Goal: Information Seeking & Learning: Check status

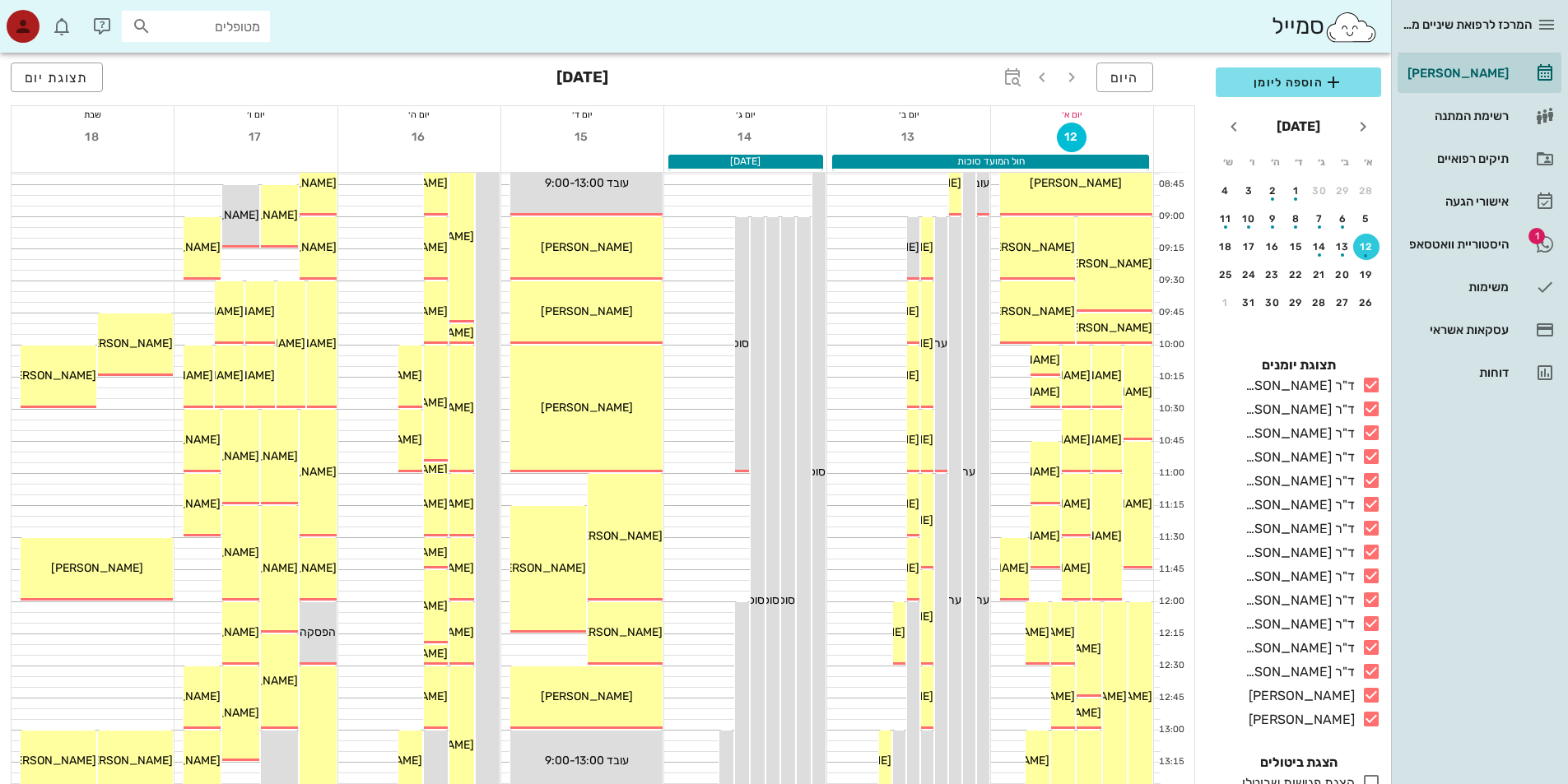
scroll to position [164, 0]
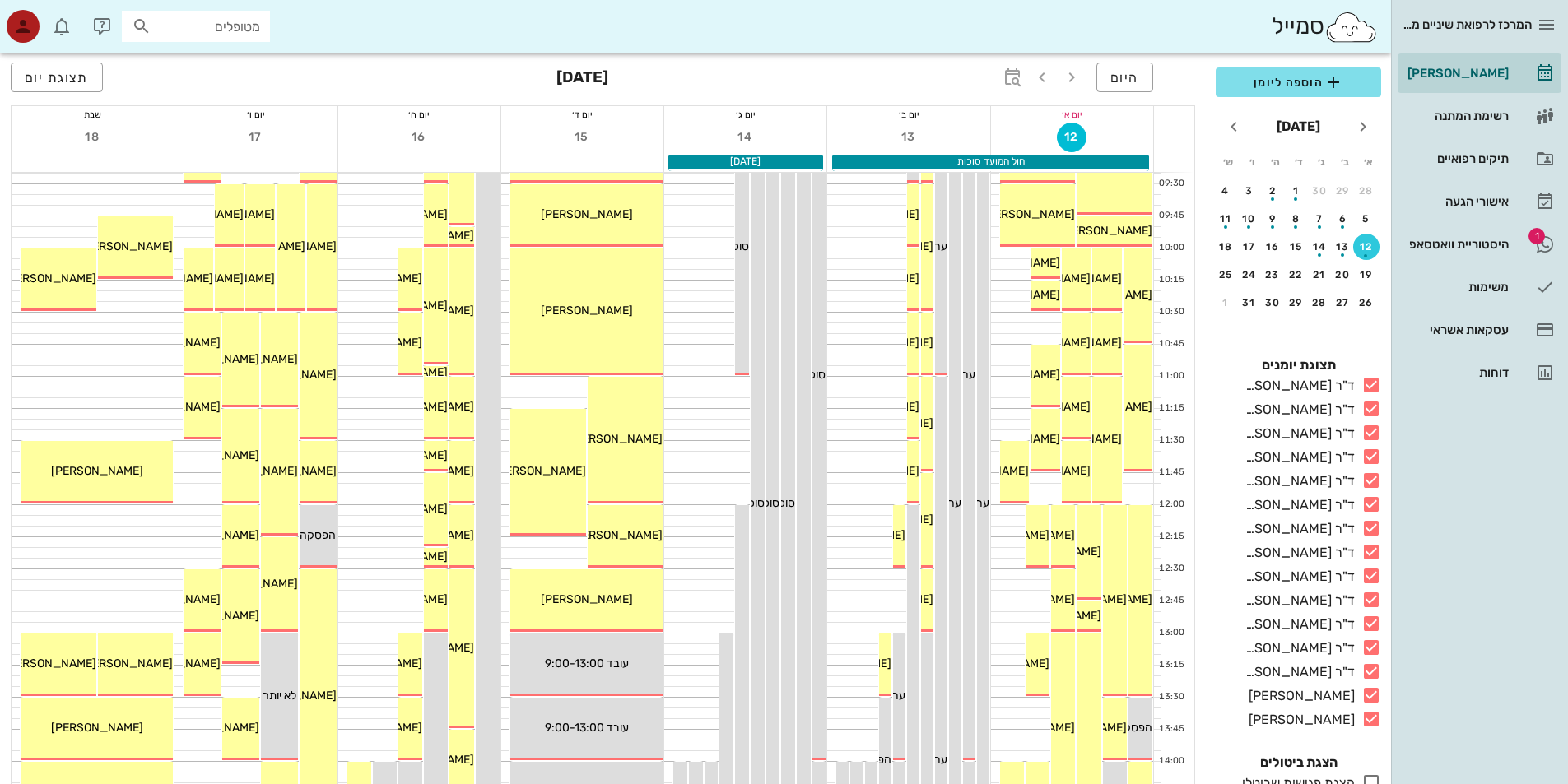
click at [1117, 121] on div "יום א׳" at bounding box center [1072, 113] width 162 height 16
click at [1072, 133] on span "12" at bounding box center [1072, 137] width 28 height 14
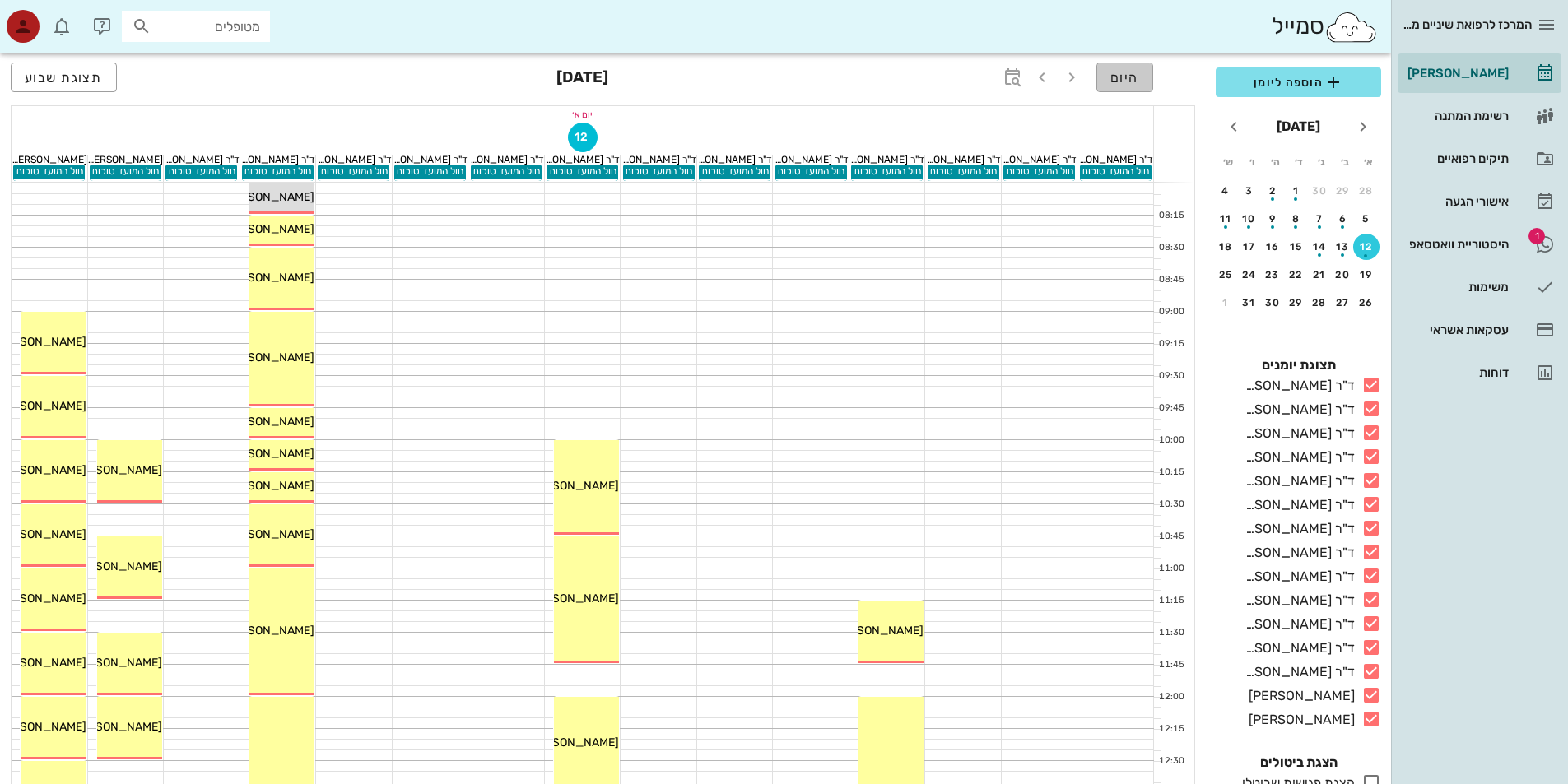
click at [1124, 77] on span "היום" at bounding box center [1124, 77] width 29 height 16
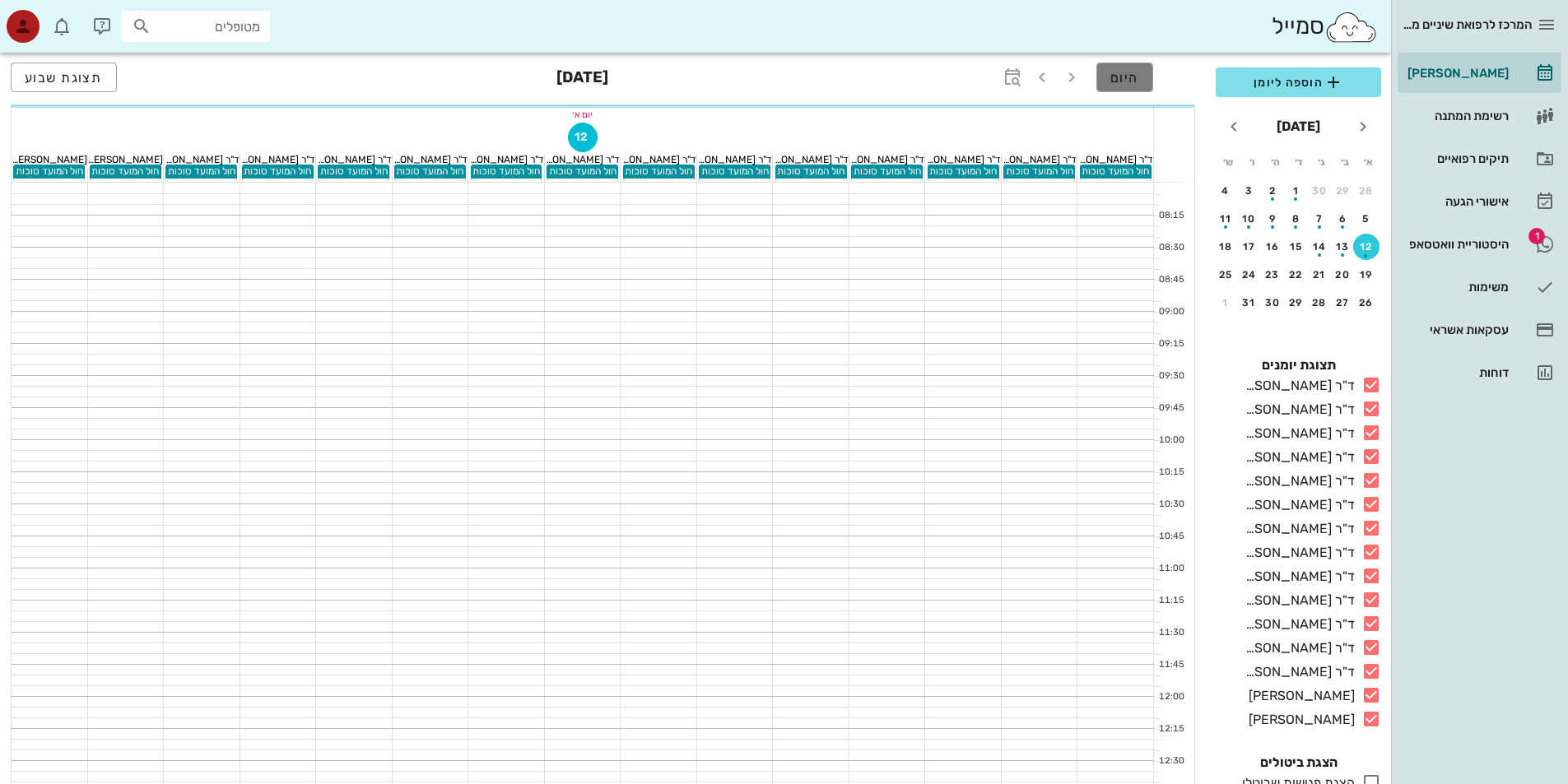
click at [1124, 77] on span "היום" at bounding box center [1124, 77] width 29 height 16
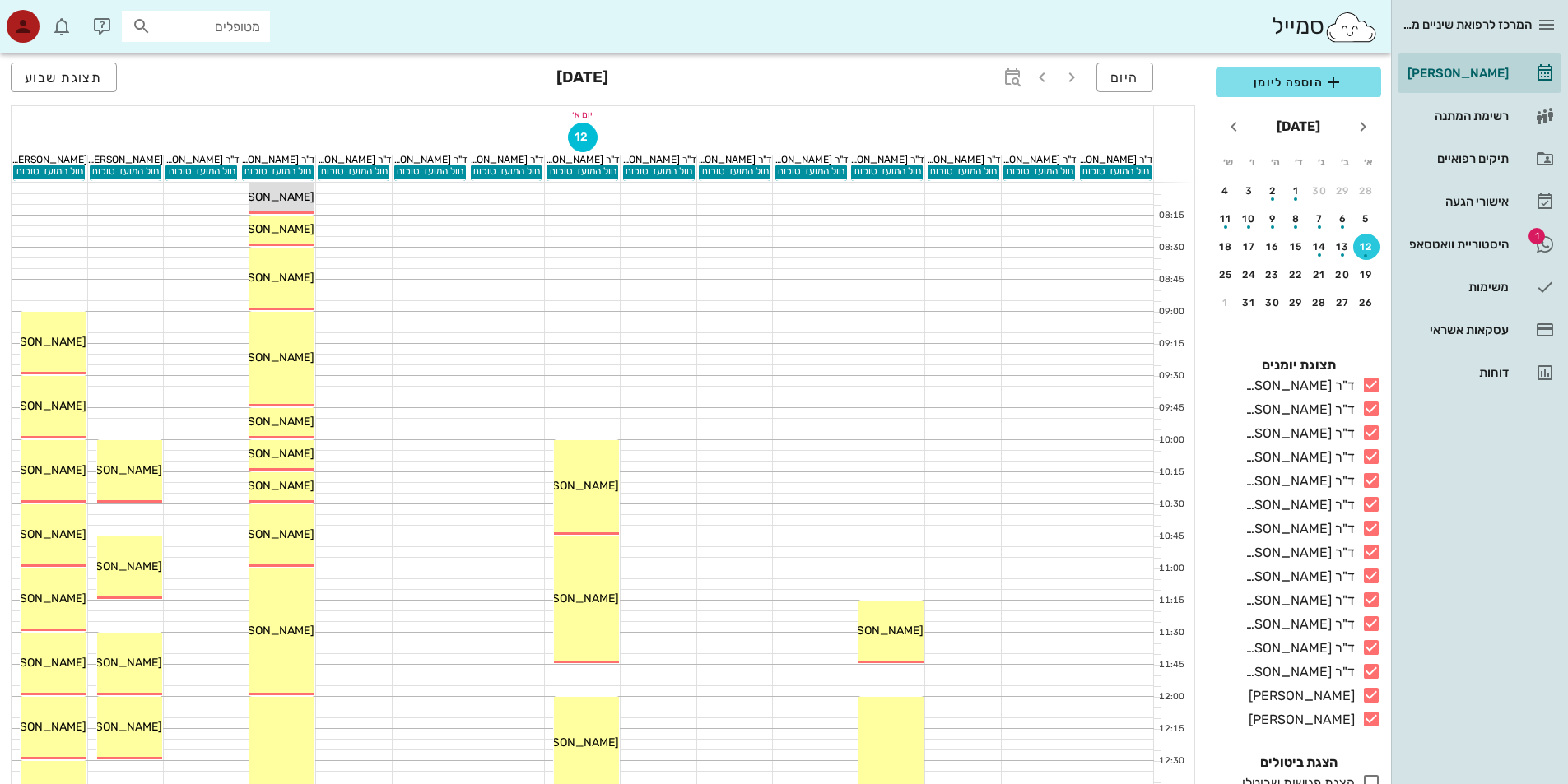
click at [1366, 260] on button "12" at bounding box center [1367, 247] width 26 height 26
click at [1304, 395] on div "ד"ר [PERSON_NAME]" at bounding box center [1296, 386] width 116 height 20
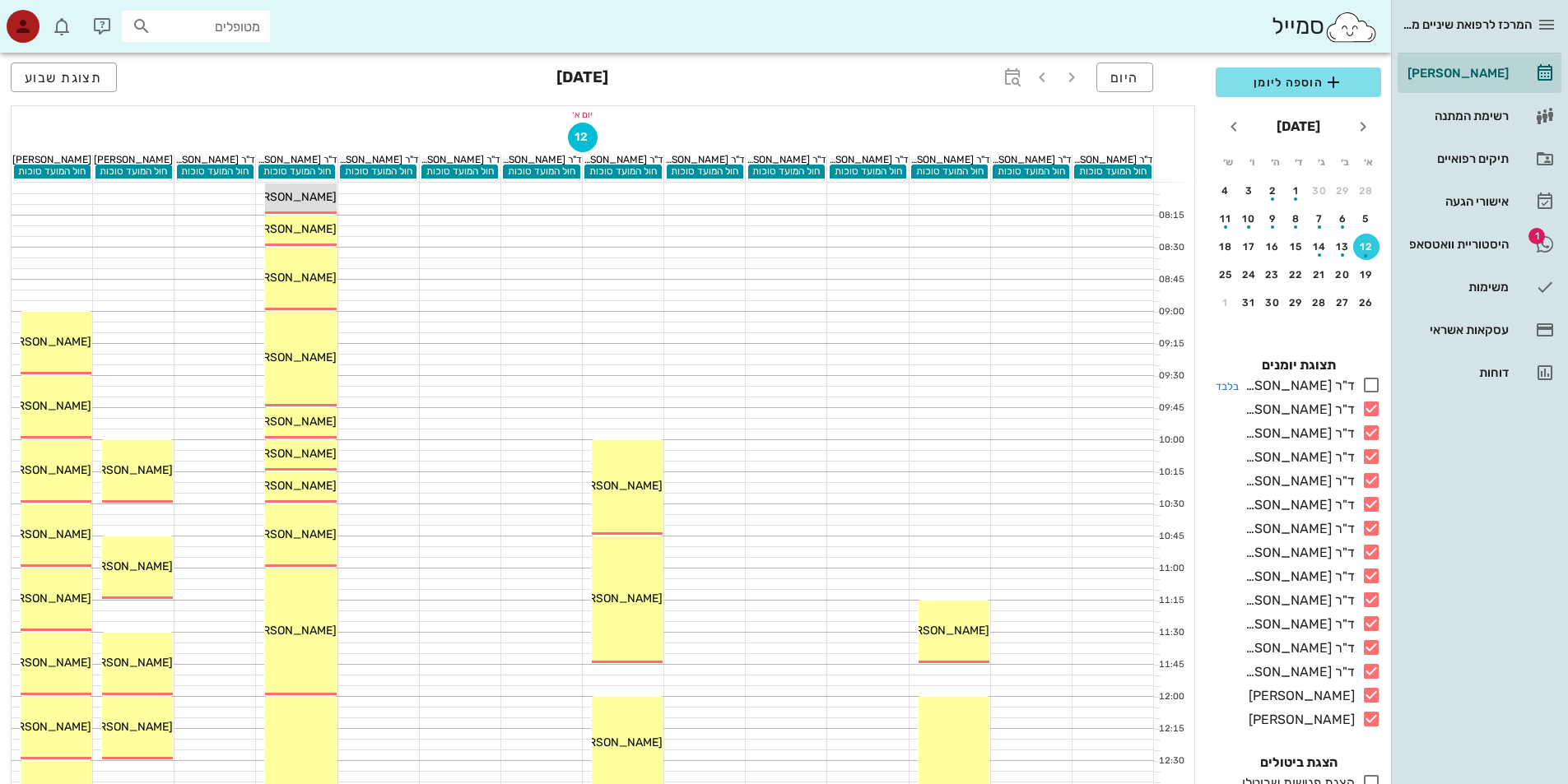
click at [1298, 395] on div "ד"ר [PERSON_NAME]" at bounding box center [1296, 386] width 116 height 20
click at [1319, 395] on div "ד"ר [PERSON_NAME]" at bounding box center [1296, 386] width 116 height 20
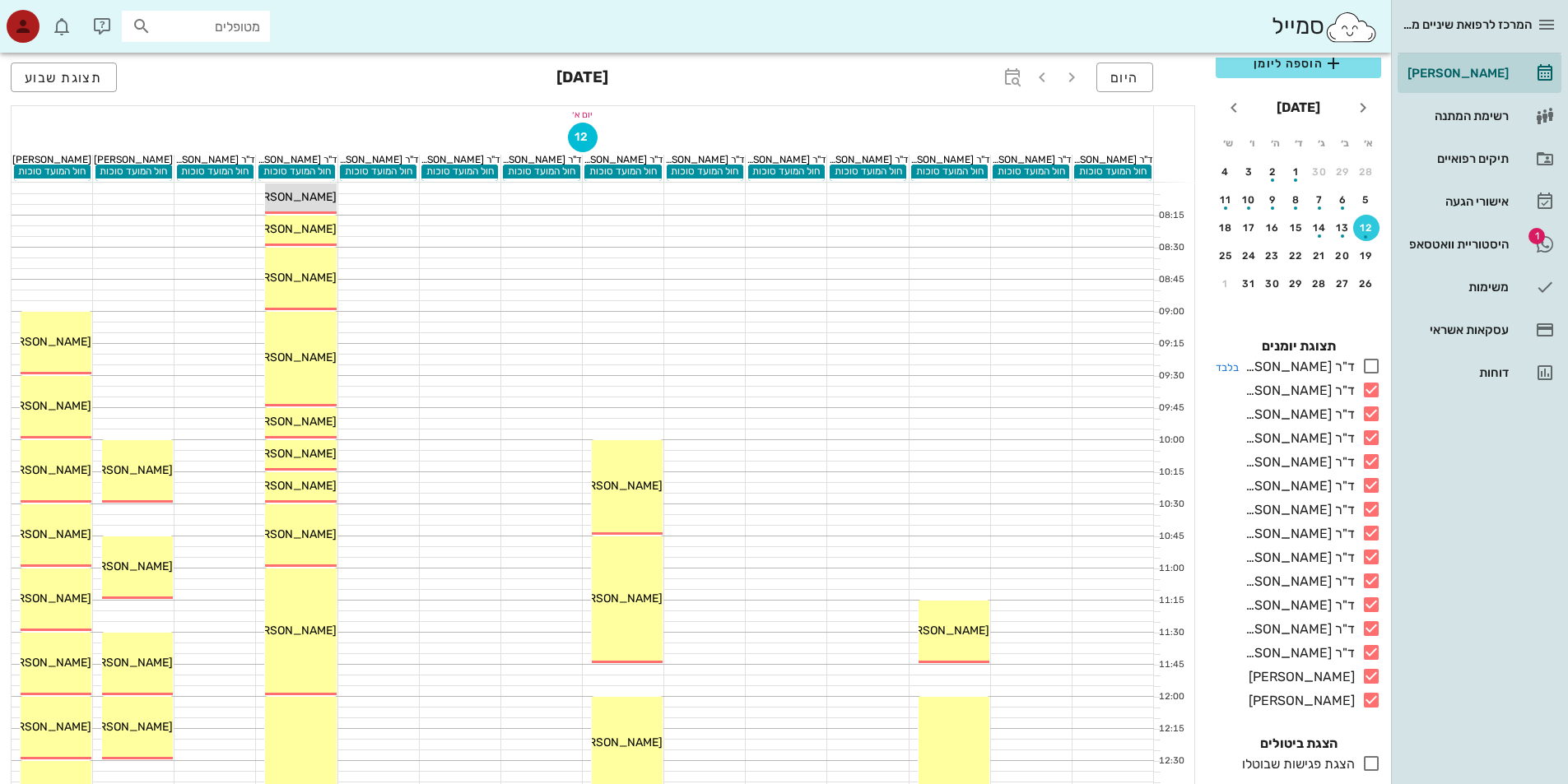
click at [1374, 365] on icon at bounding box center [1371, 366] width 20 height 20
click at [1343, 228] on div "button" at bounding box center [1343, 232] width 26 height 9
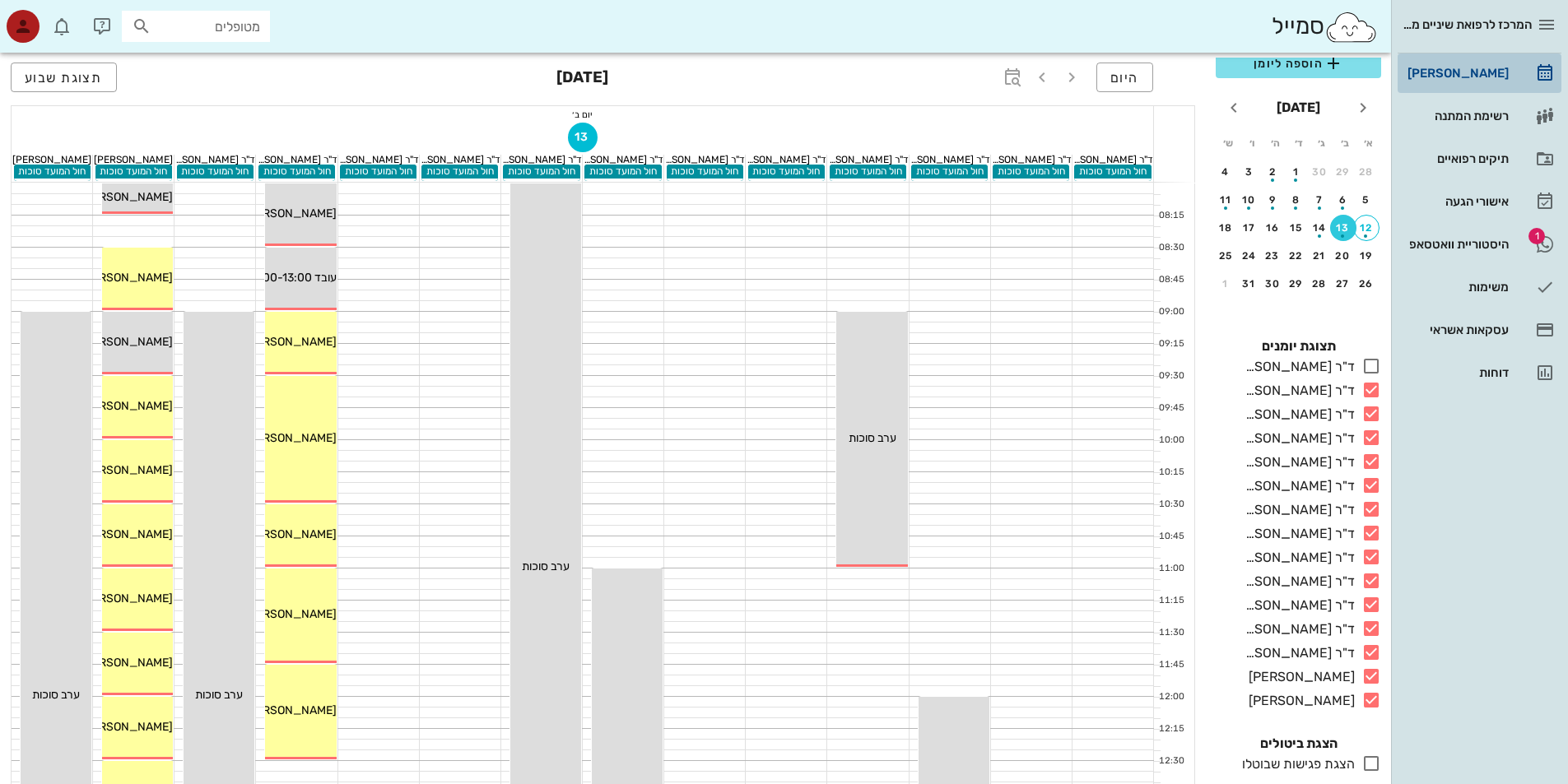
click at [1491, 73] on div "[PERSON_NAME]" at bounding box center [1457, 74] width 105 height 13
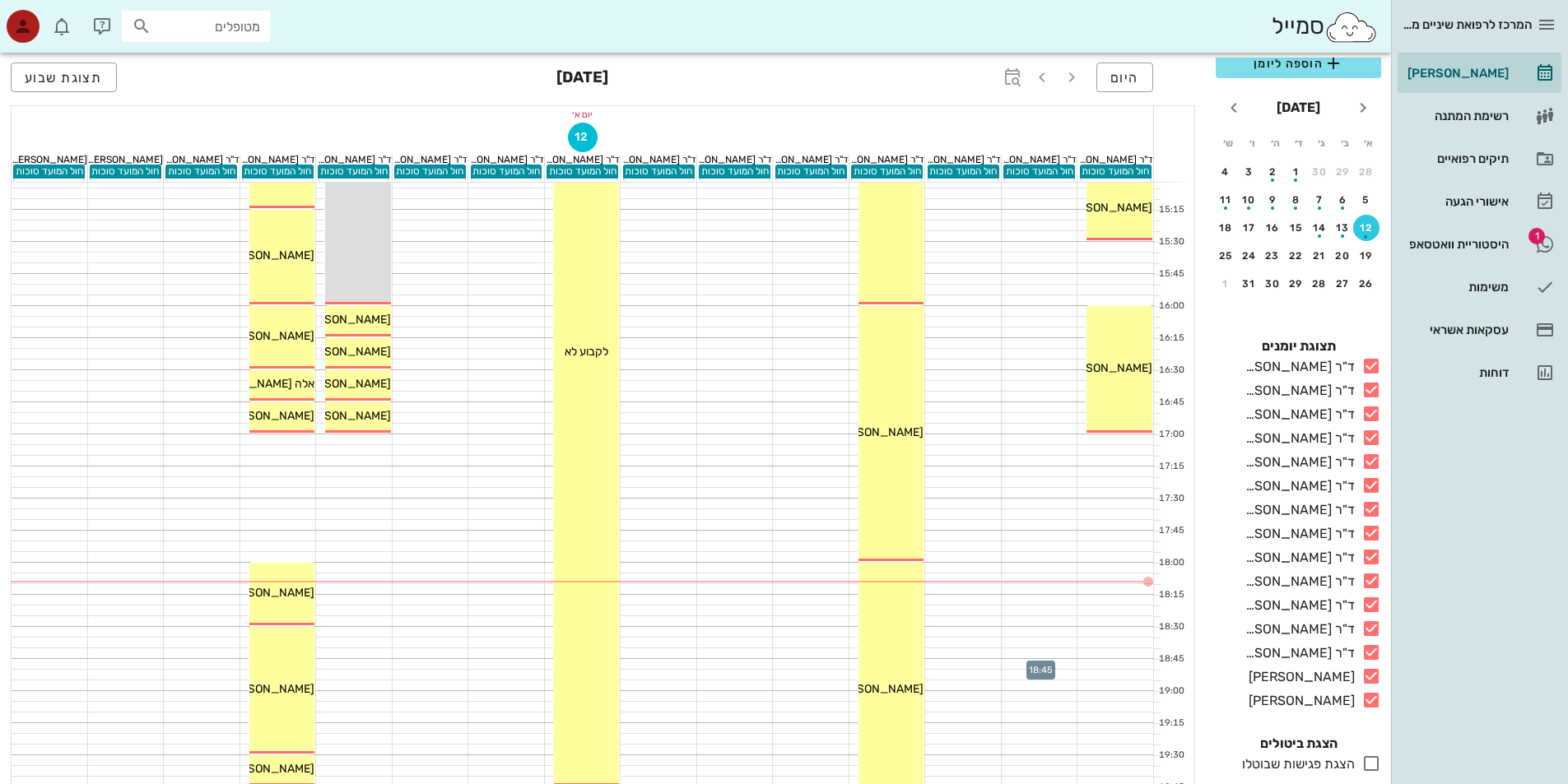
scroll to position [903, 0]
click at [1123, 516] on div at bounding box center [1115, 515] width 76 height 9
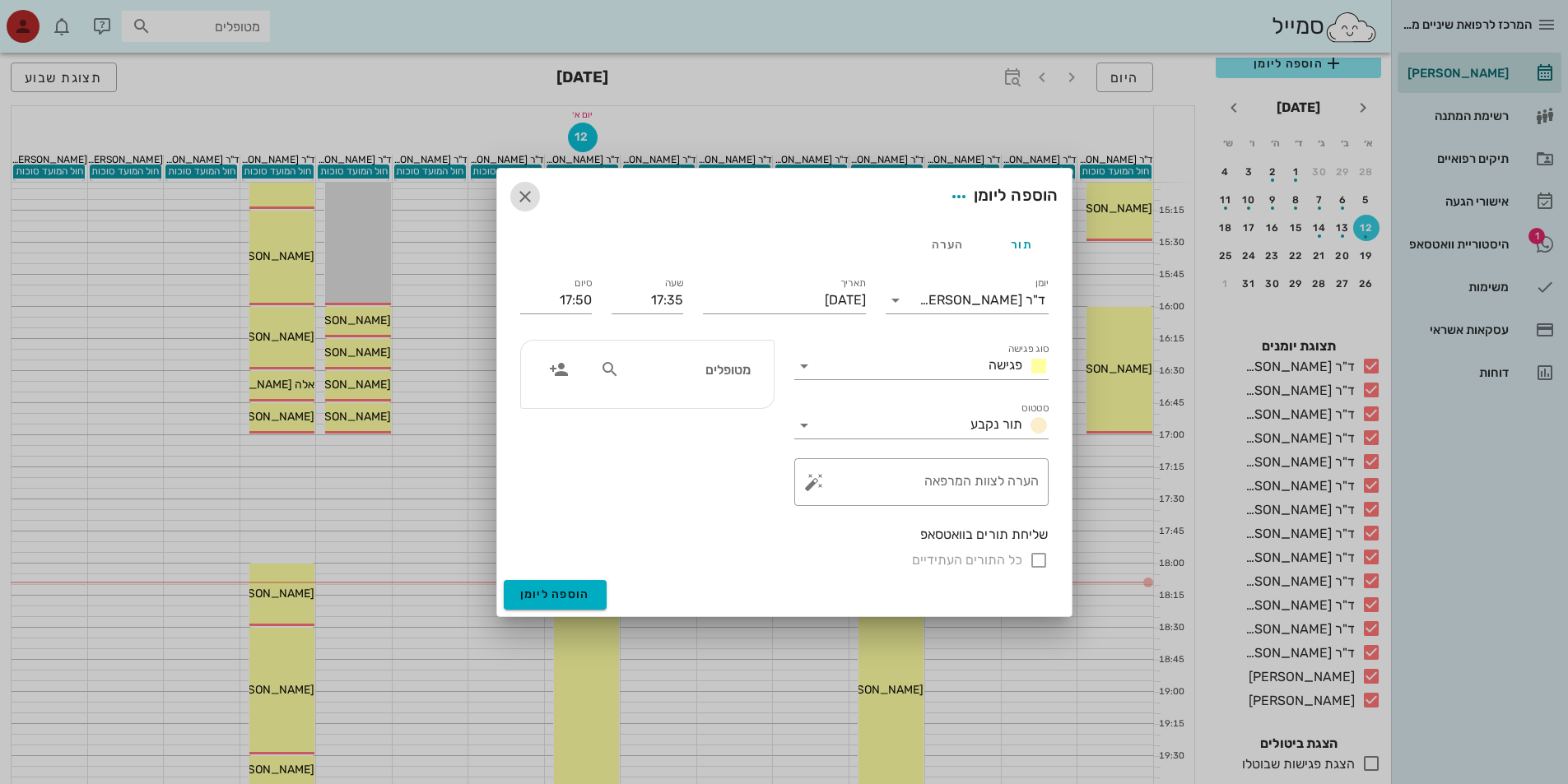
click at [526, 201] on icon "button" at bounding box center [525, 196] width 20 height 20
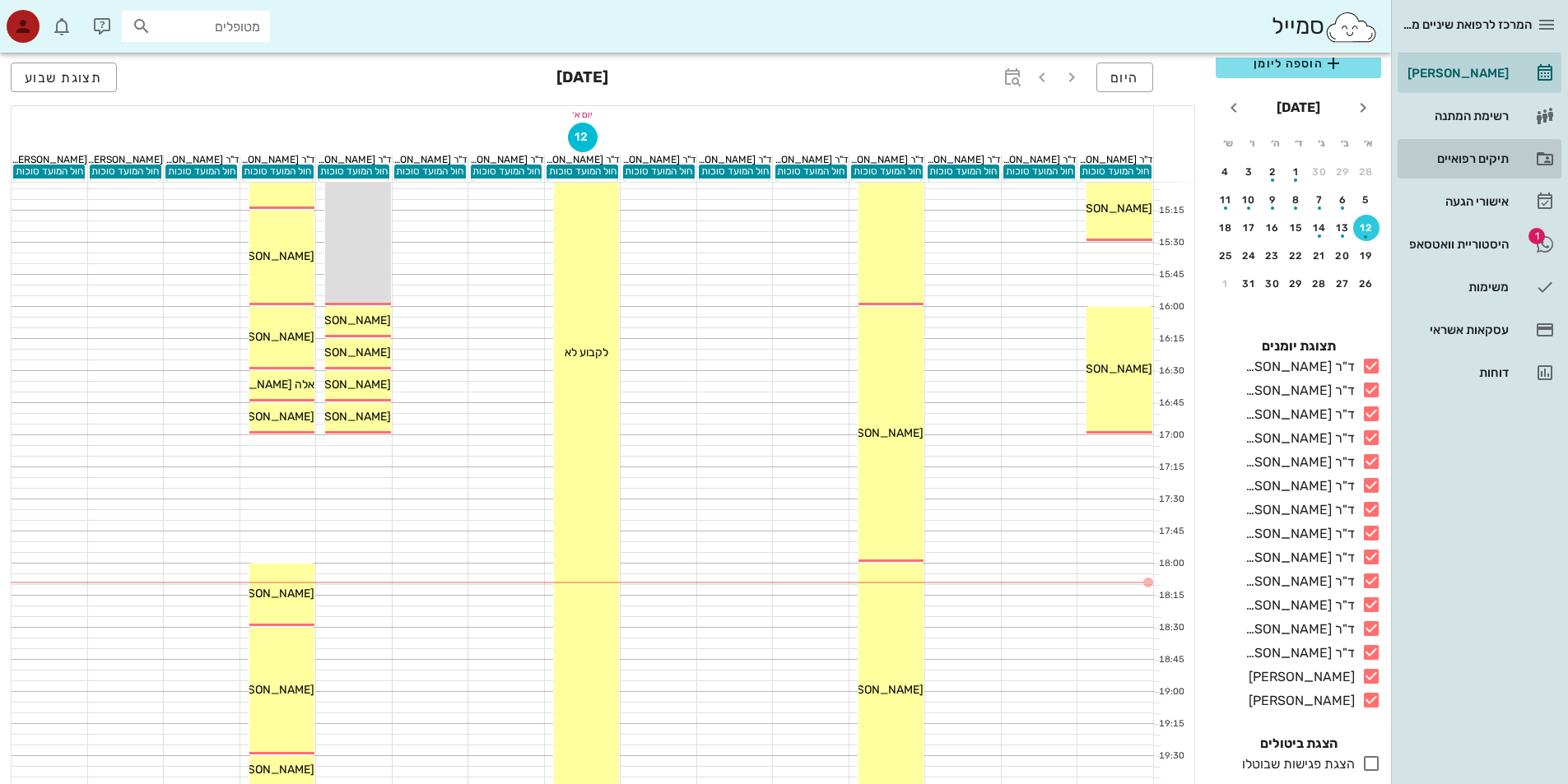
click at [1492, 158] on div "תיקים רפואיים" at bounding box center [1457, 158] width 105 height 13
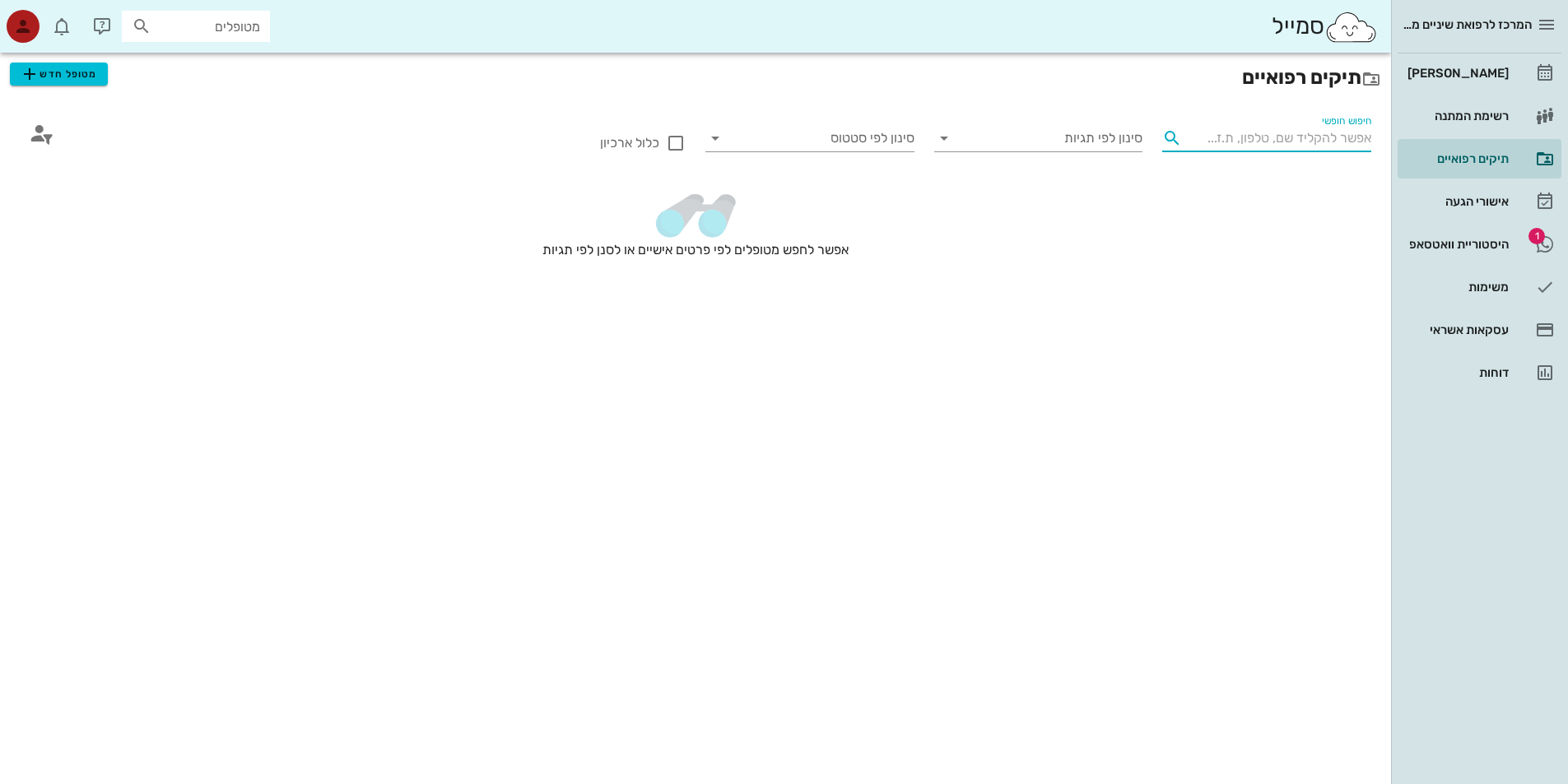
click at [1319, 148] on input "חיפוש חופשי" at bounding box center [1280, 139] width 183 height 26
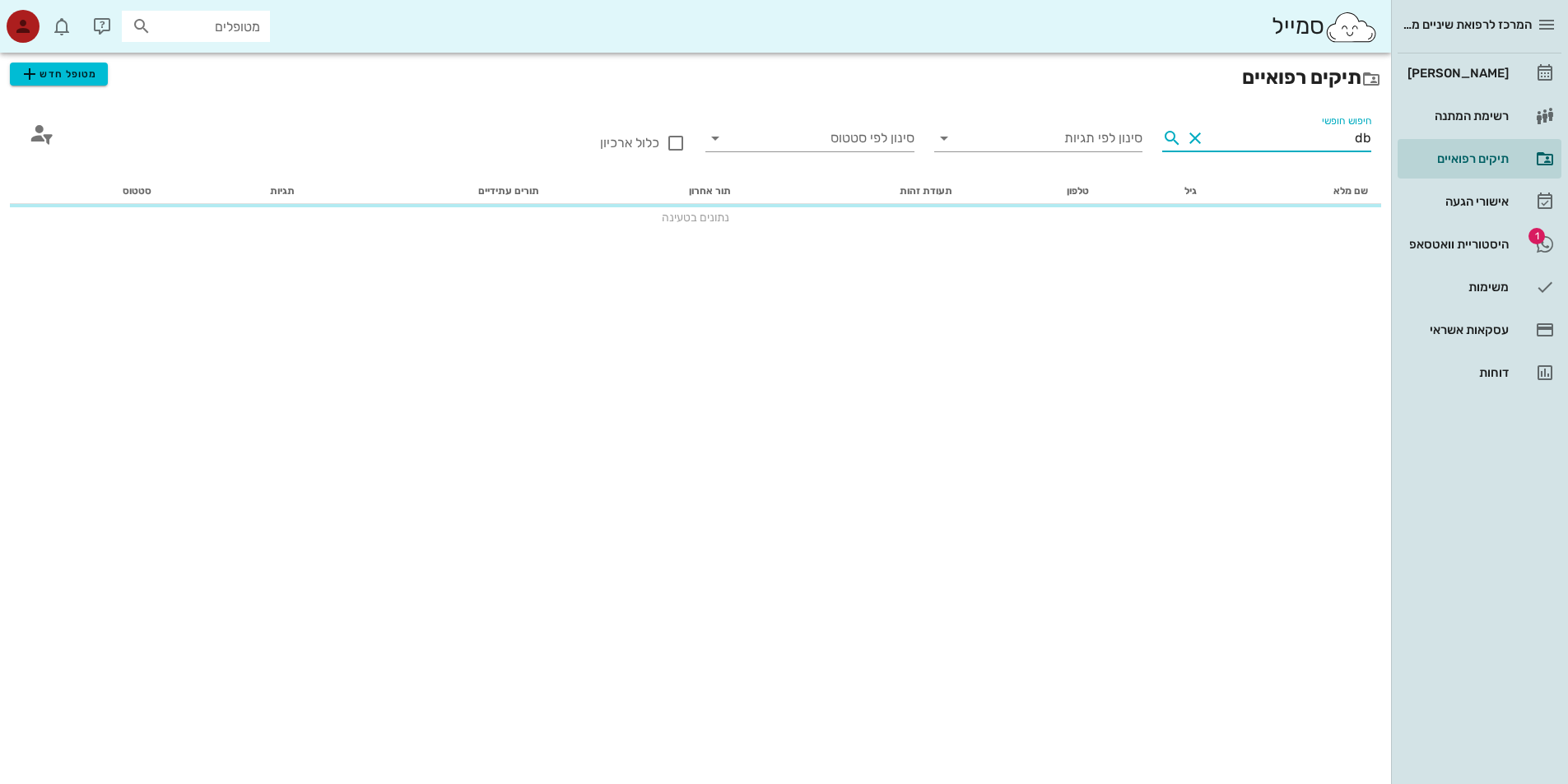
type input "d"
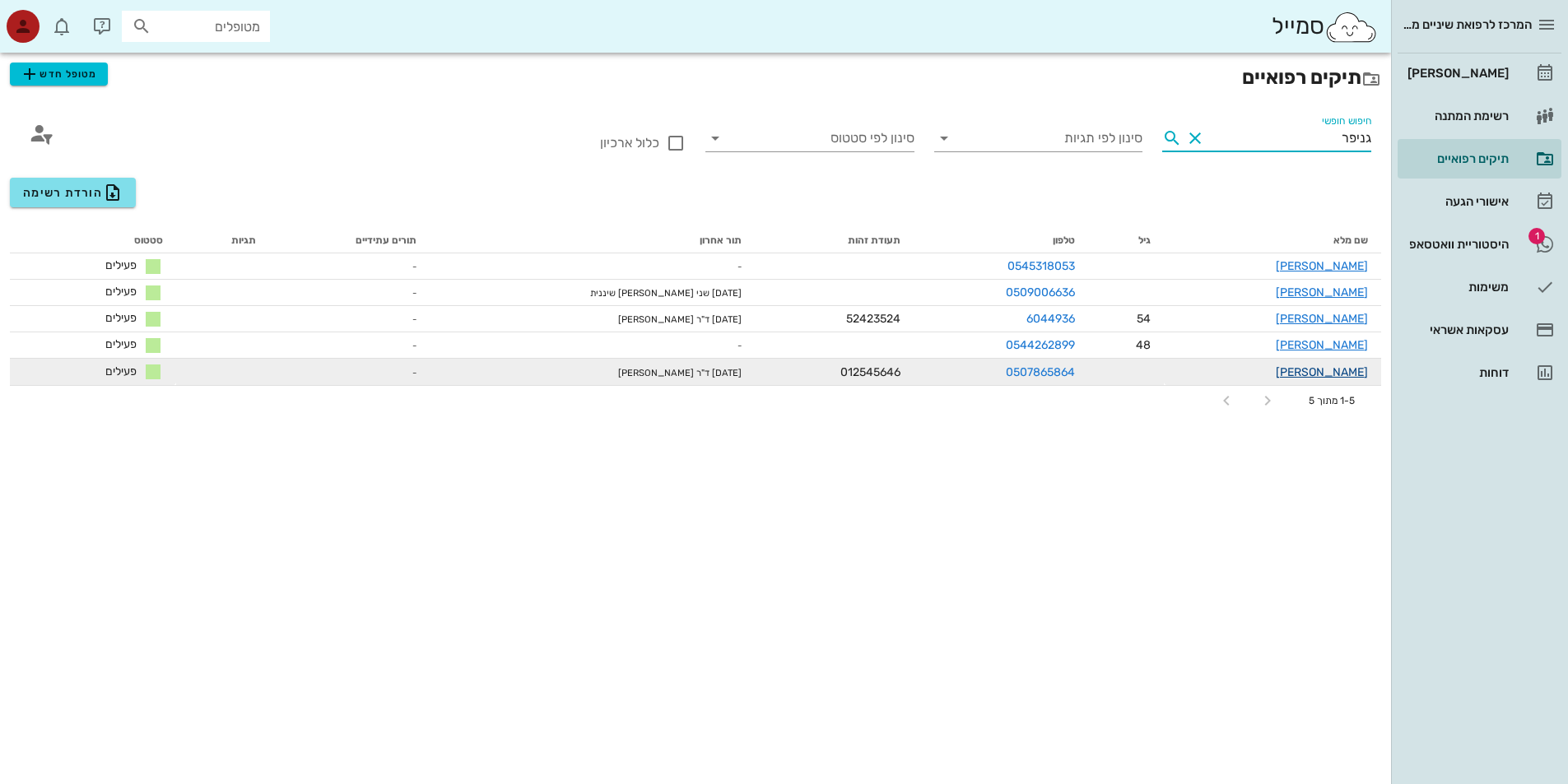
type input "גניפר"
click at [1328, 375] on link "[PERSON_NAME]" at bounding box center [1323, 372] width 93 height 14
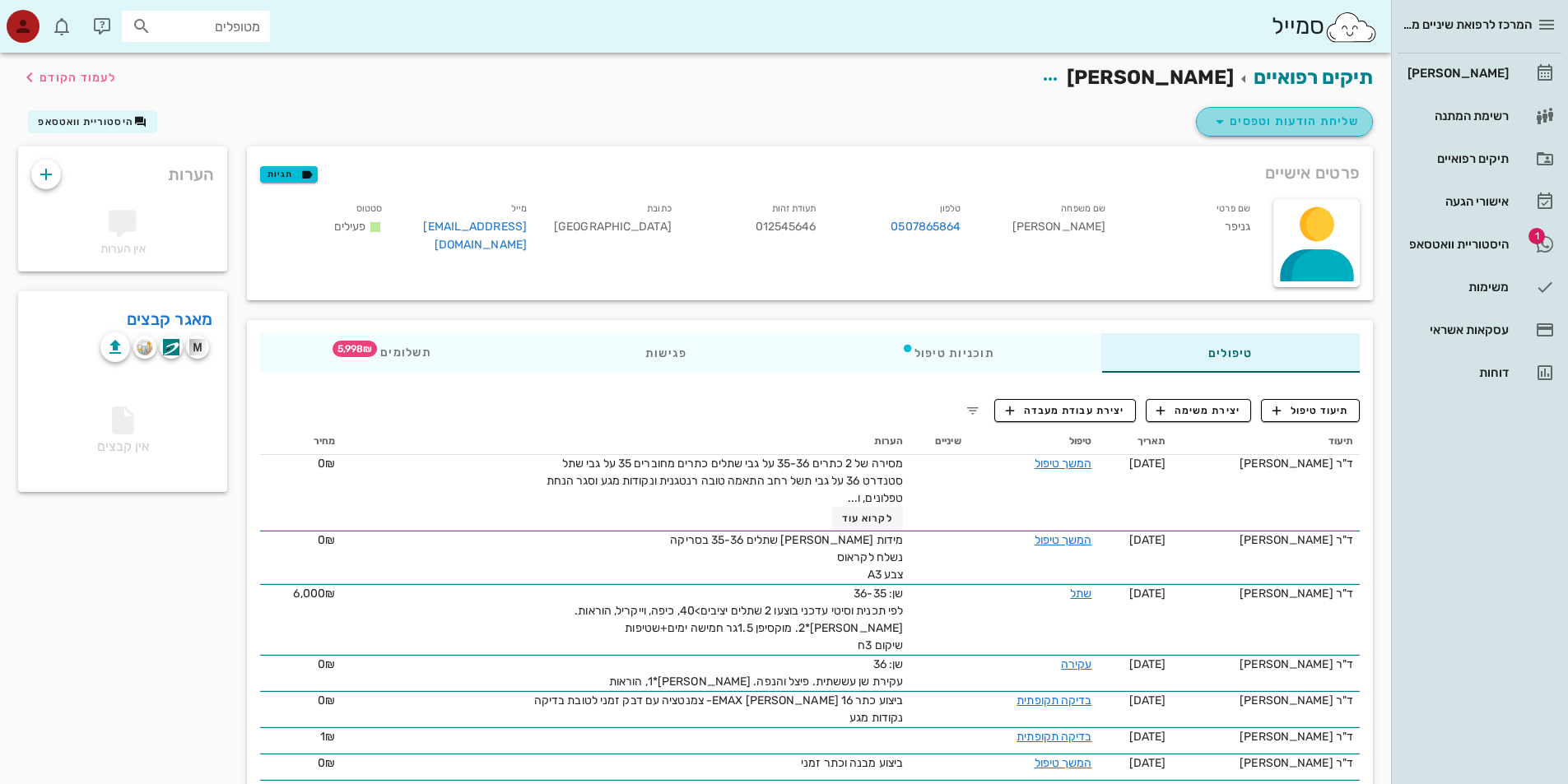
click at [1284, 118] on span "שליחת הודעות וטפסים" at bounding box center [1285, 122] width 149 height 20
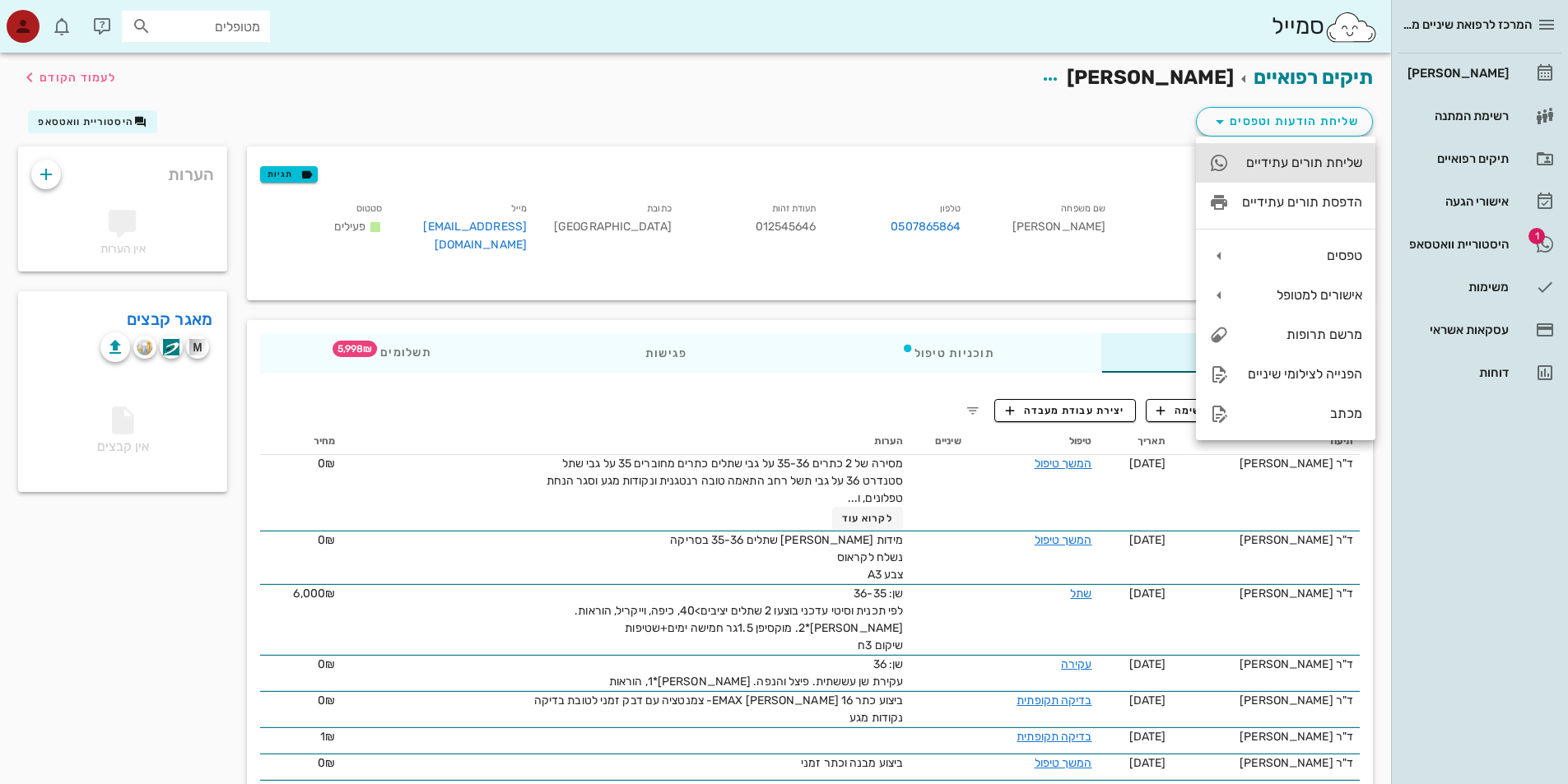
click at [1298, 165] on div "שליחת תורים עתידיים" at bounding box center [1302, 162] width 120 height 16
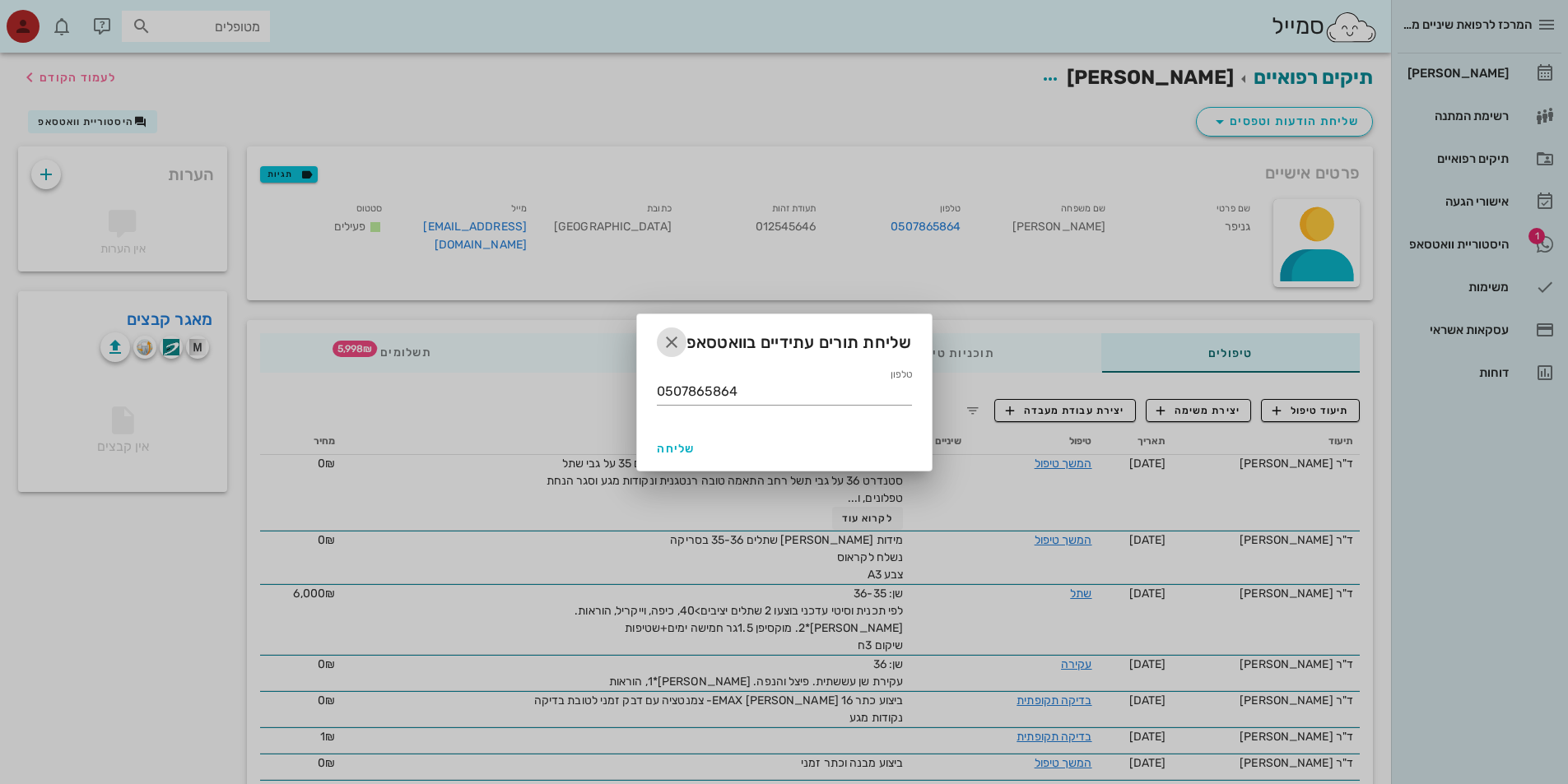
click at [672, 345] on icon "button" at bounding box center [671, 342] width 20 height 20
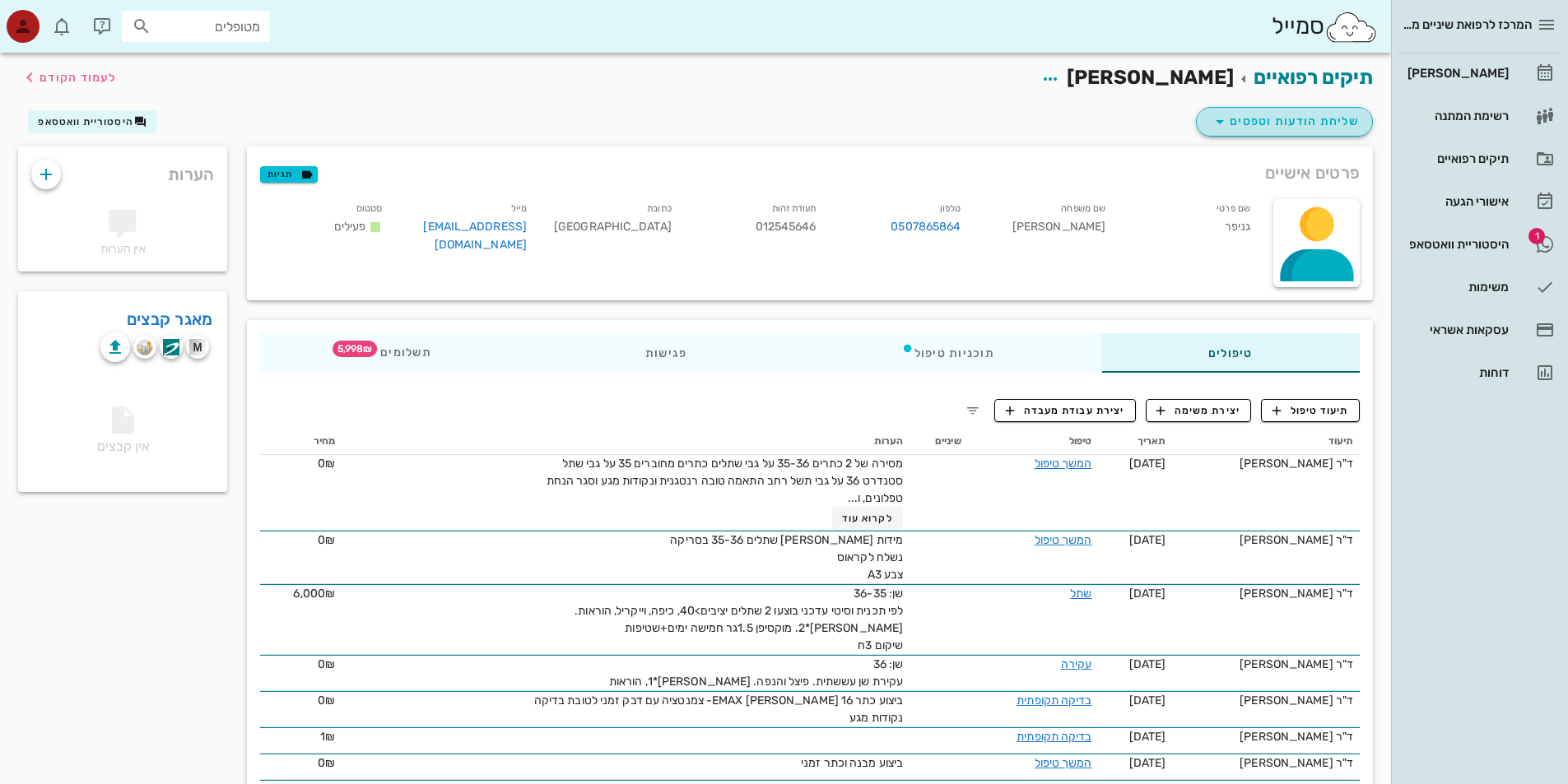
click at [1320, 119] on span "שליחת הודעות וטפסים" at bounding box center [1285, 122] width 149 height 20
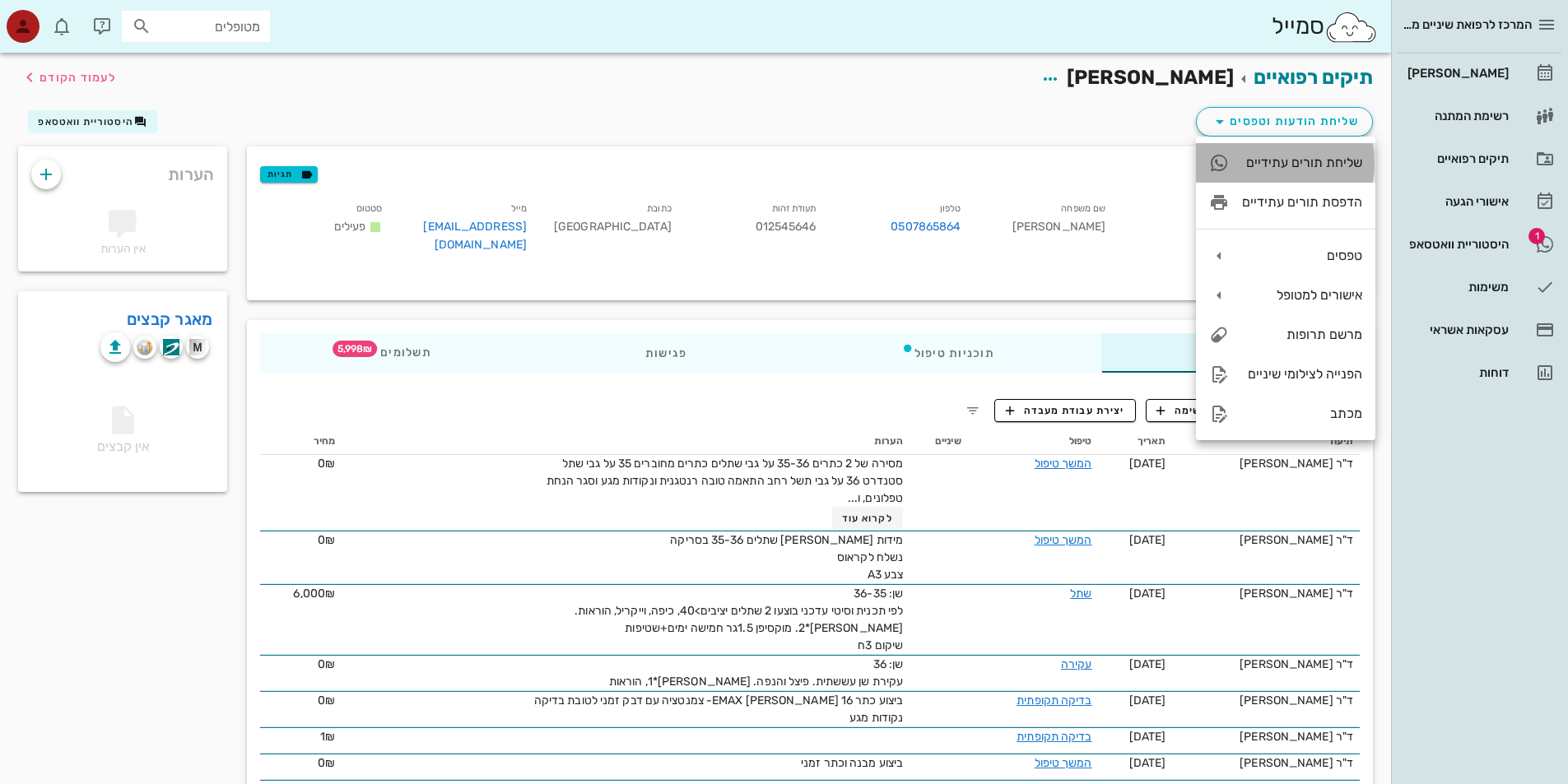
click at [1293, 160] on div "שליחת תורים עתידיים" at bounding box center [1302, 162] width 120 height 16
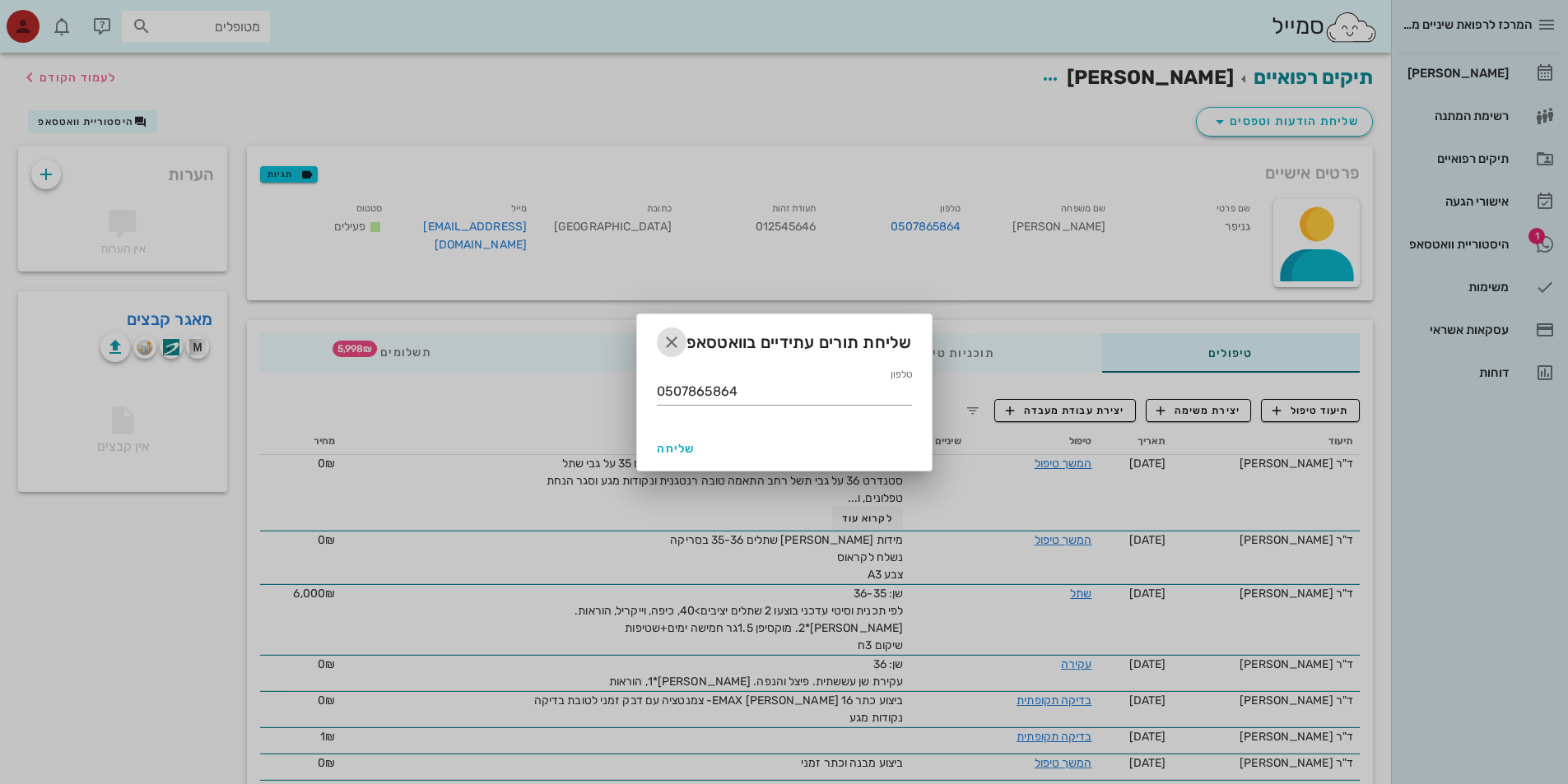
click at [673, 349] on icon "button" at bounding box center [671, 342] width 20 height 20
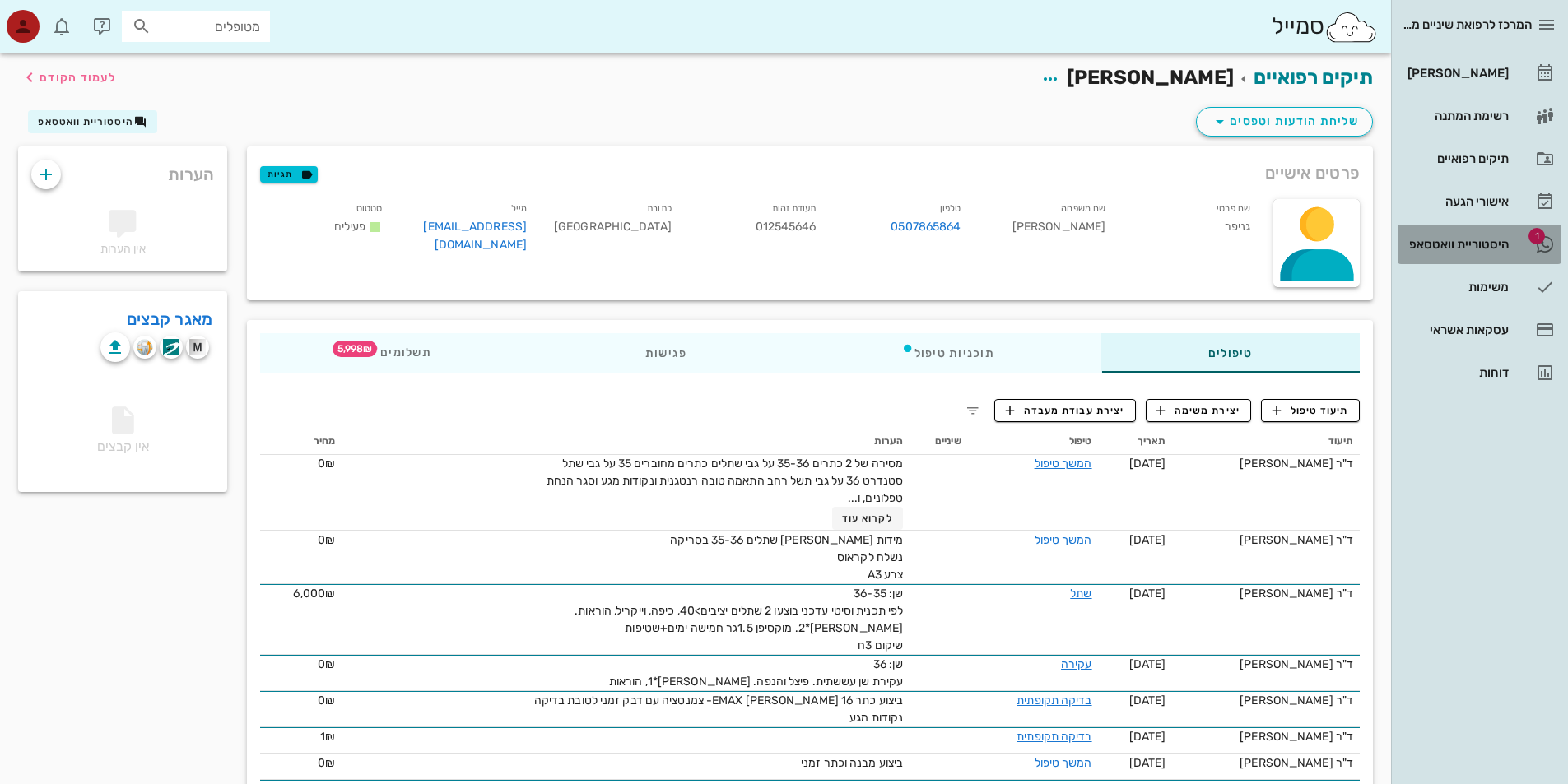
click at [1489, 239] on div "היסטוריית וואטסאפ" at bounding box center [1457, 244] width 105 height 13
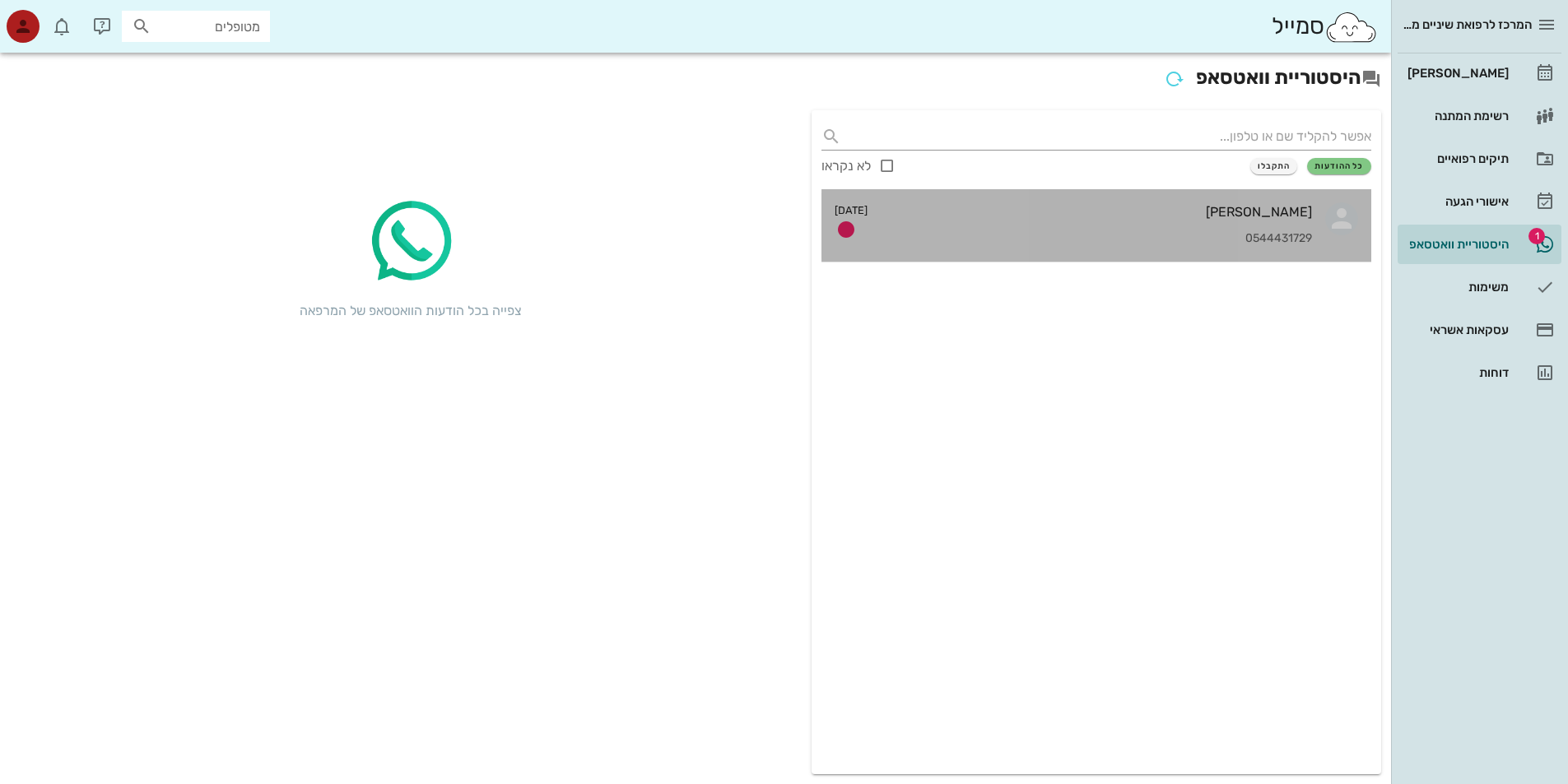
click at [927, 233] on div "0544431729" at bounding box center [1096, 239] width 431 height 14
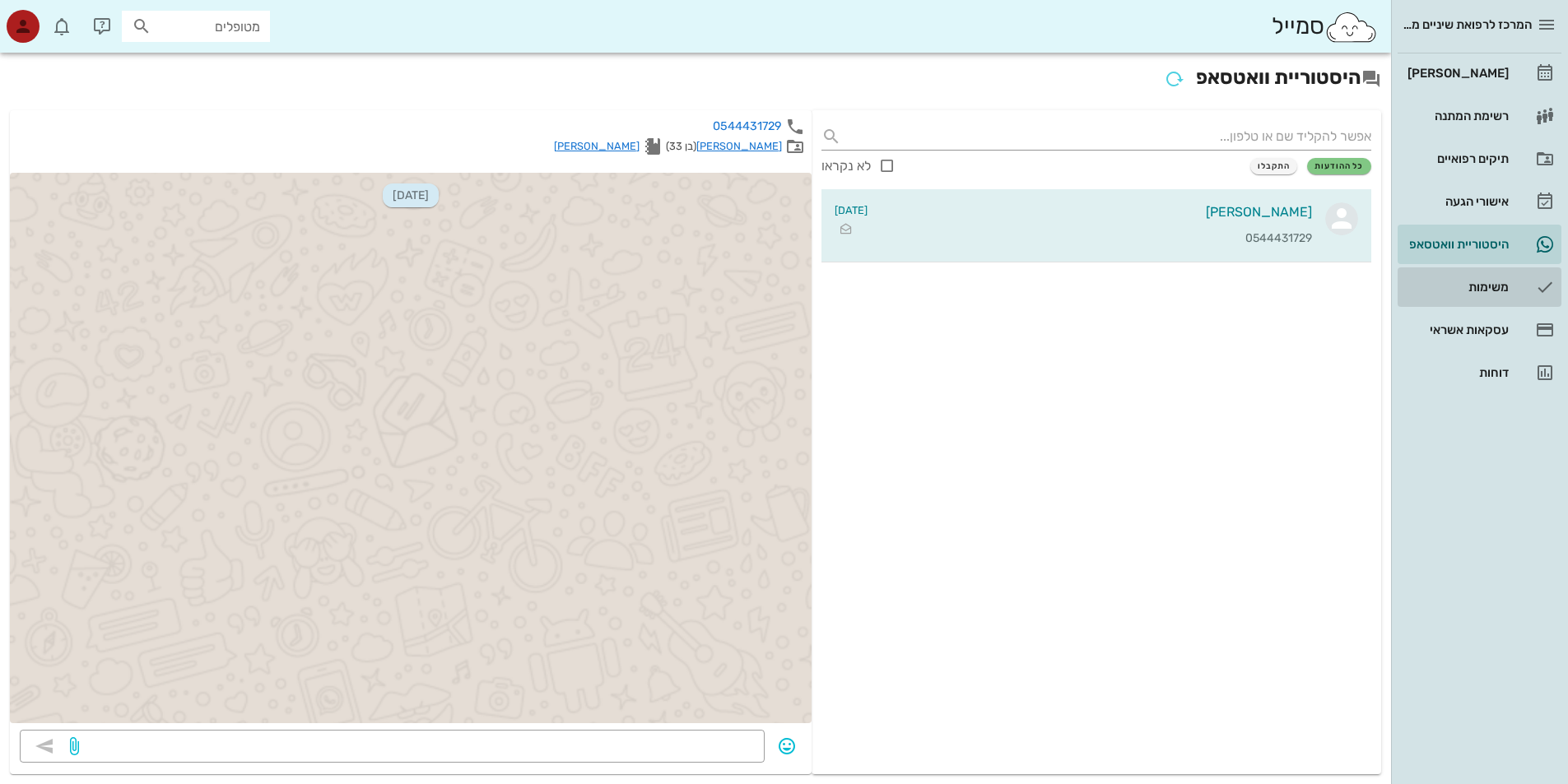
click at [1489, 282] on div "משימות" at bounding box center [1457, 287] width 105 height 13
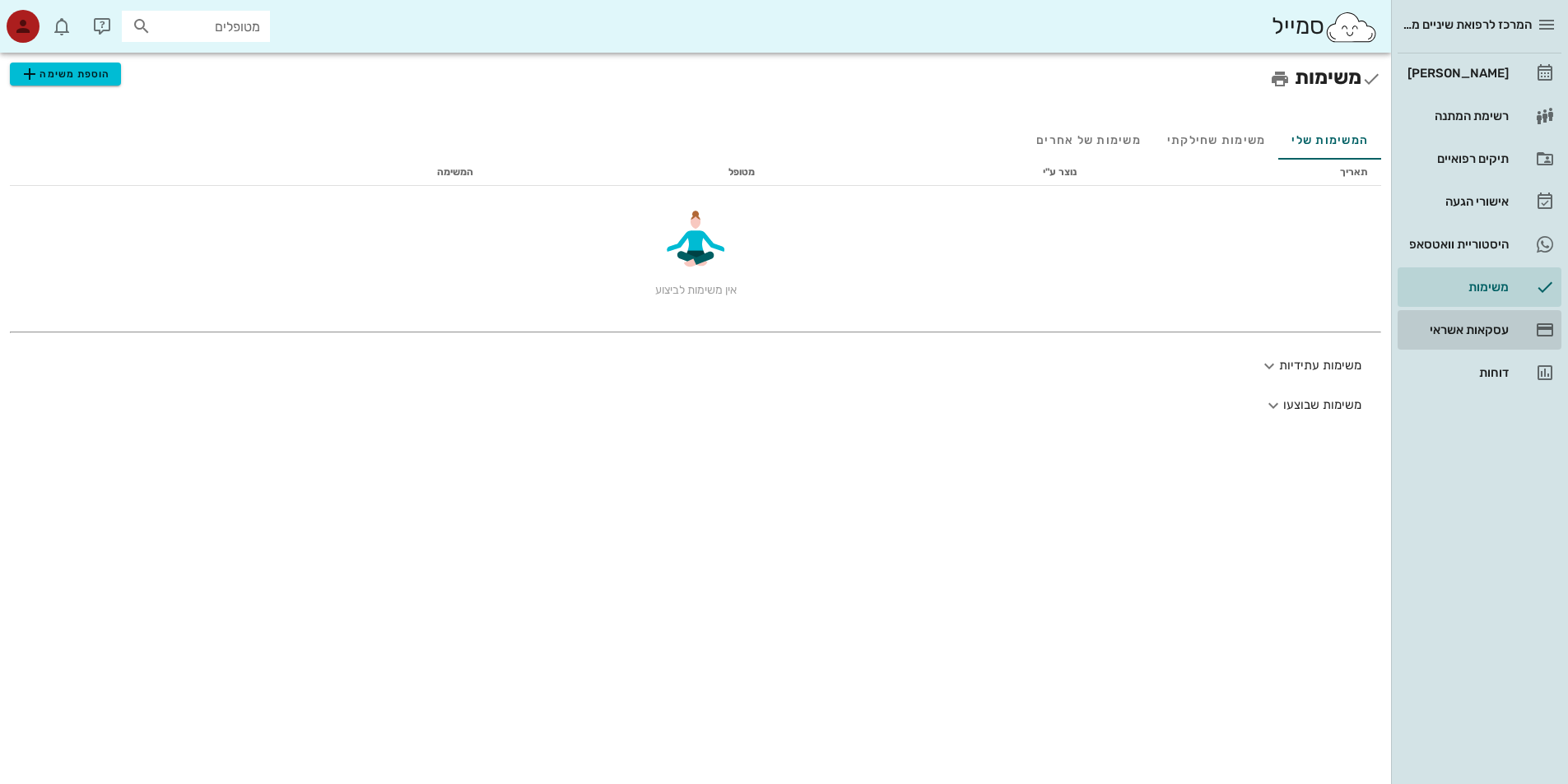
click at [1504, 329] on div "עסקאות אשראי" at bounding box center [1457, 330] width 105 height 13
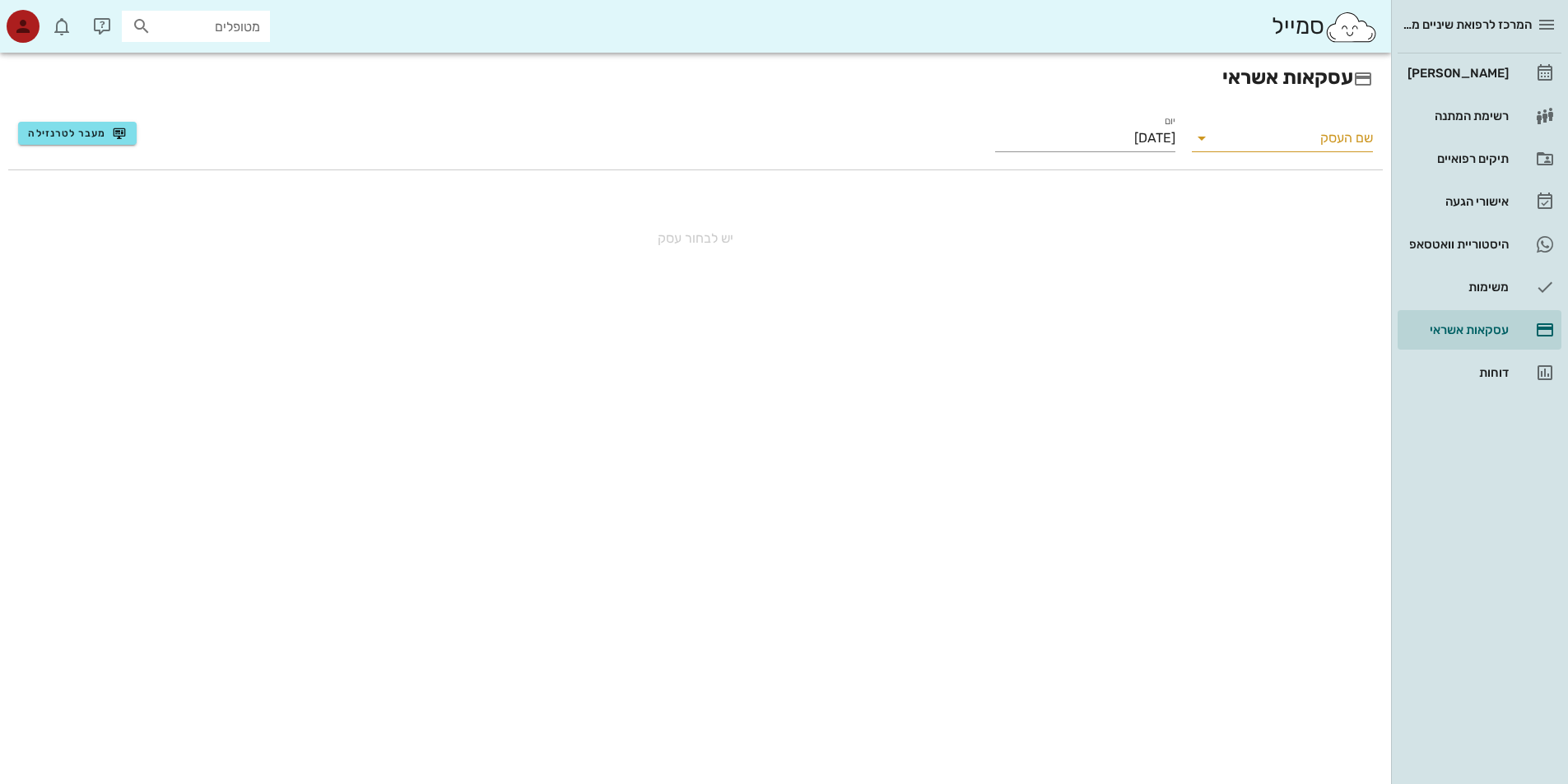
click at [1203, 142] on icon at bounding box center [1202, 138] width 20 height 20
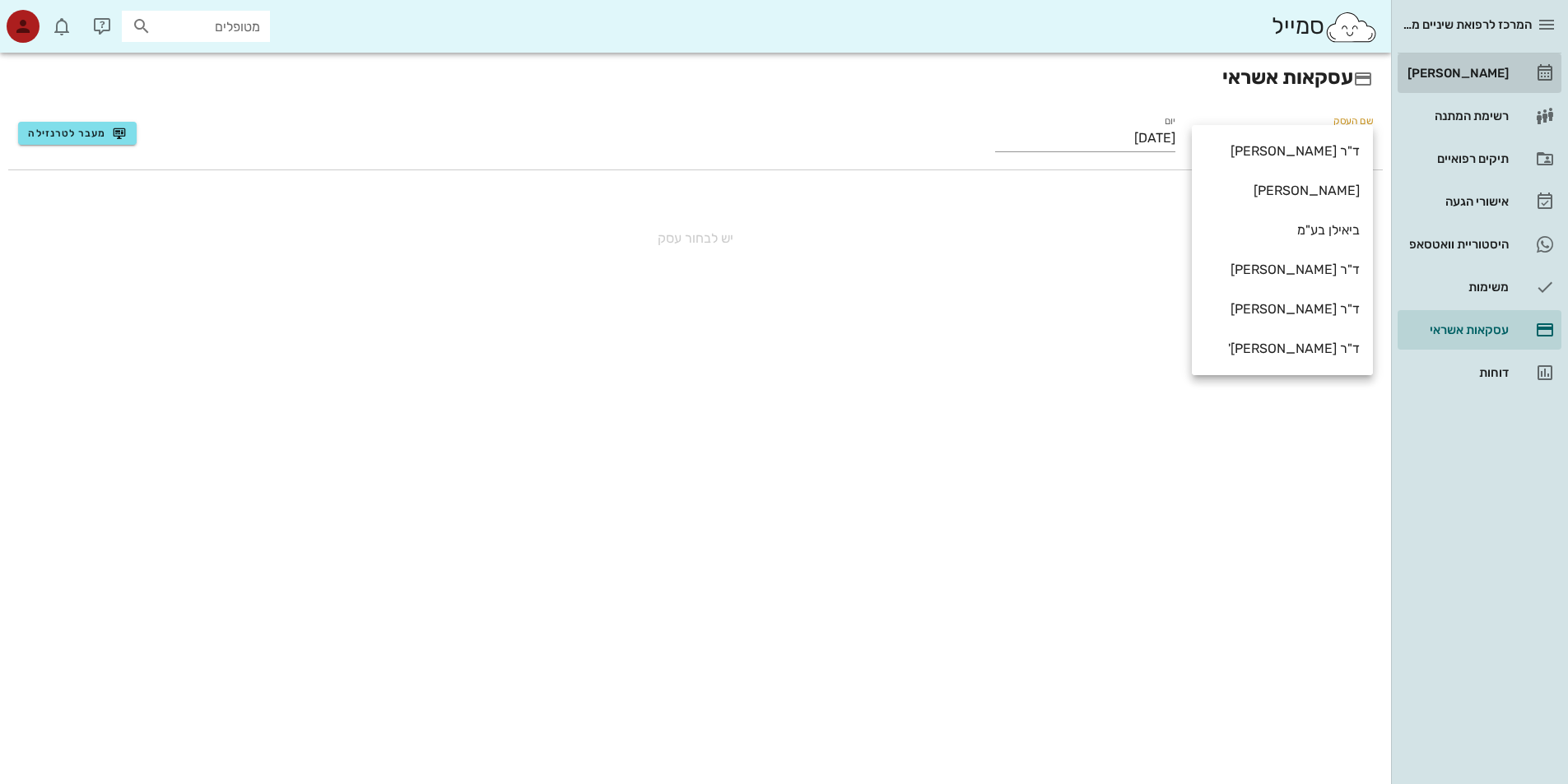
click at [1499, 71] on div "[PERSON_NAME]" at bounding box center [1457, 74] width 105 height 13
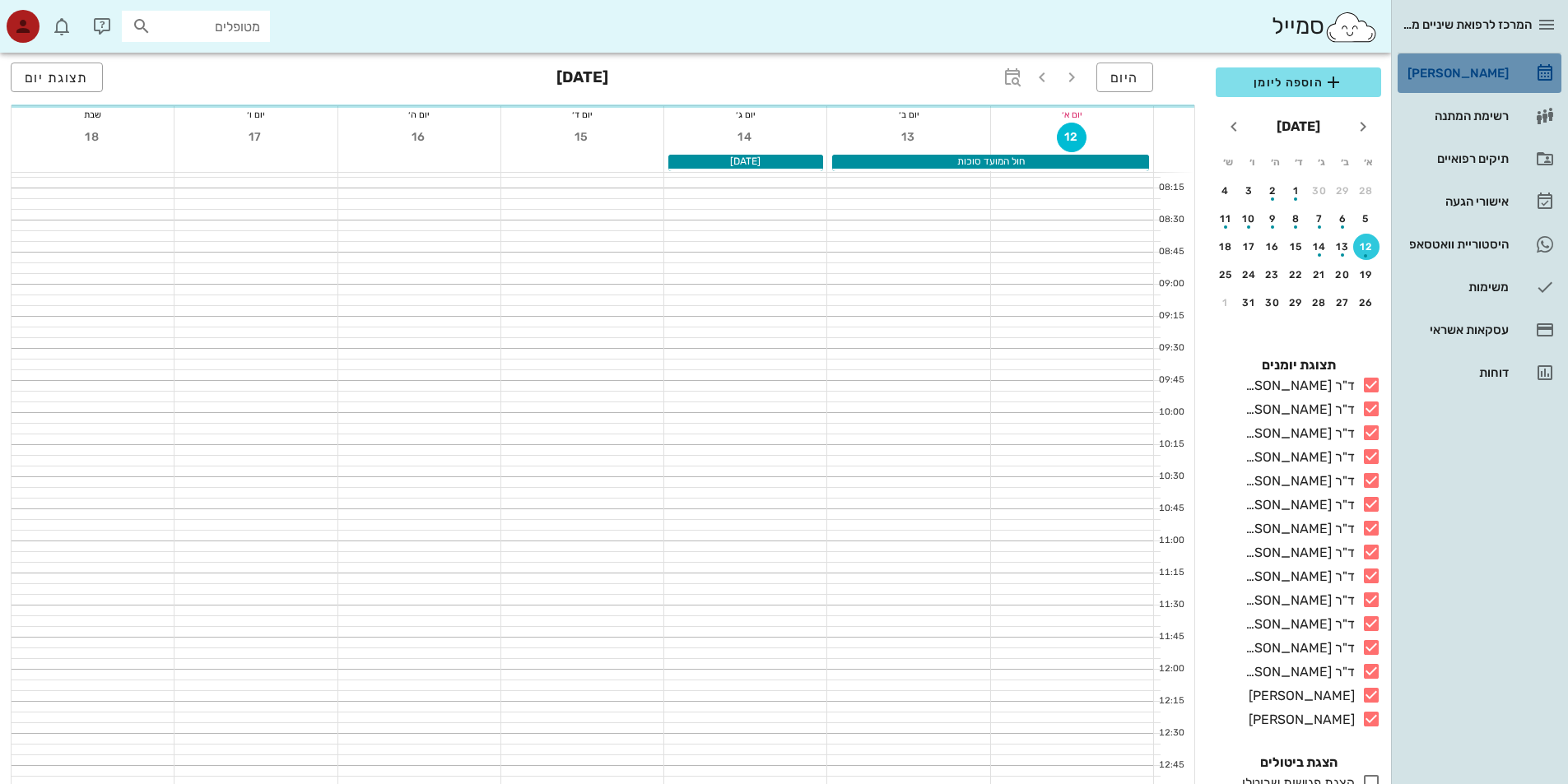
click at [1499, 71] on div "[PERSON_NAME]" at bounding box center [1457, 74] width 105 height 13
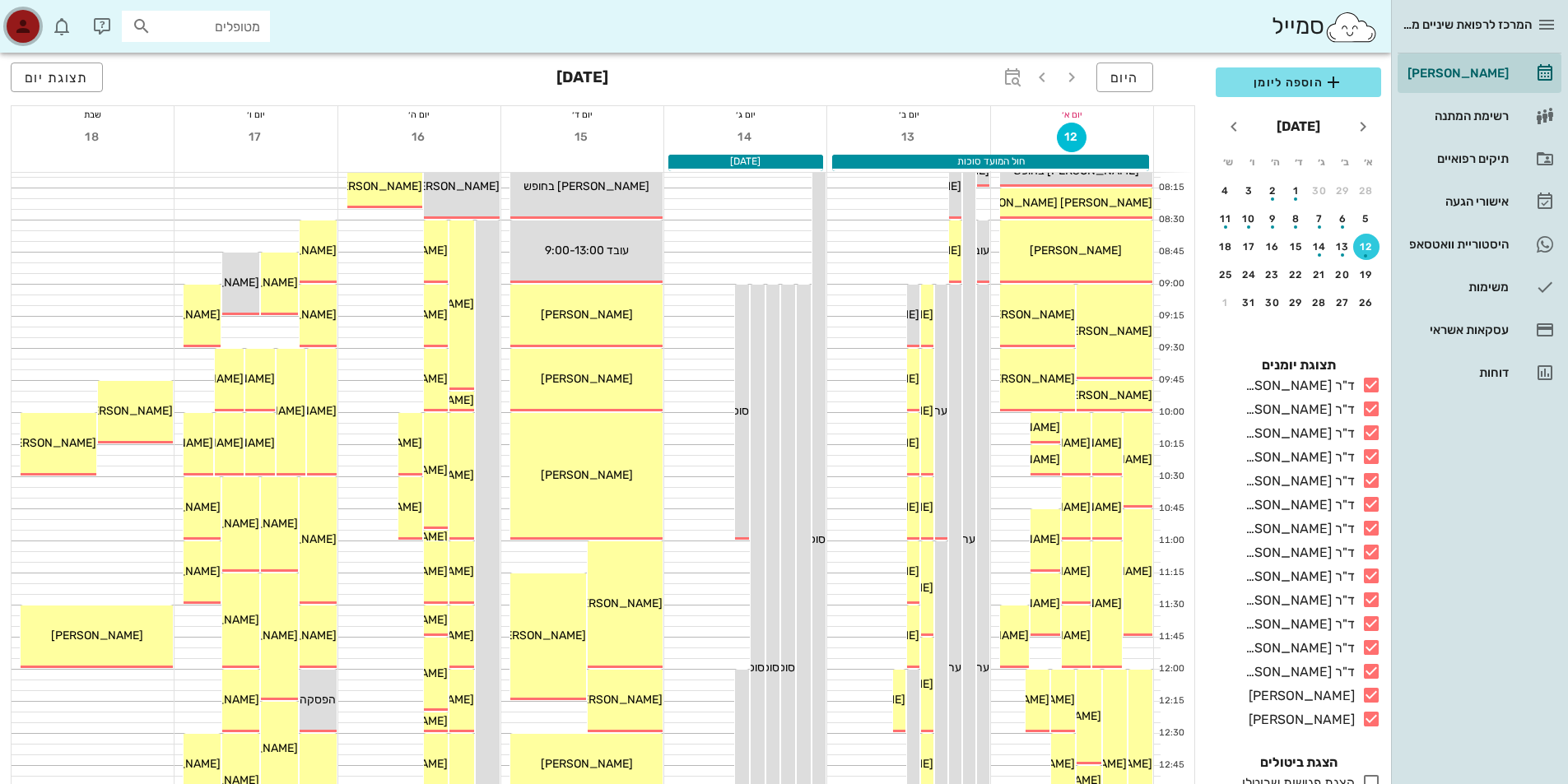
click at [28, 31] on icon "button" at bounding box center [23, 25] width 20 height 20
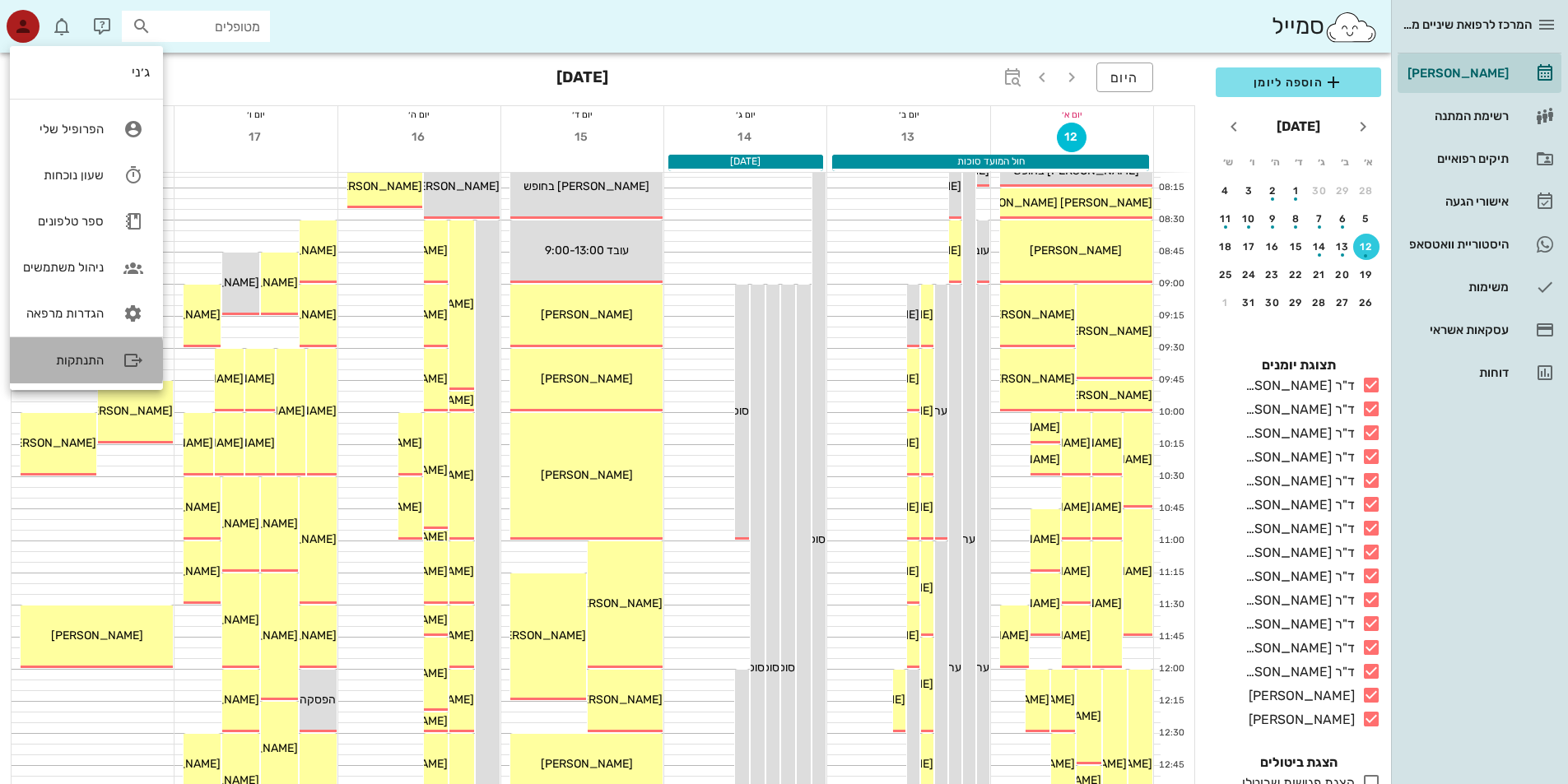
click at [100, 364] on div "התנתקות" at bounding box center [62, 360] width 80 height 15
